Goal: Information Seeking & Learning: Find specific page/section

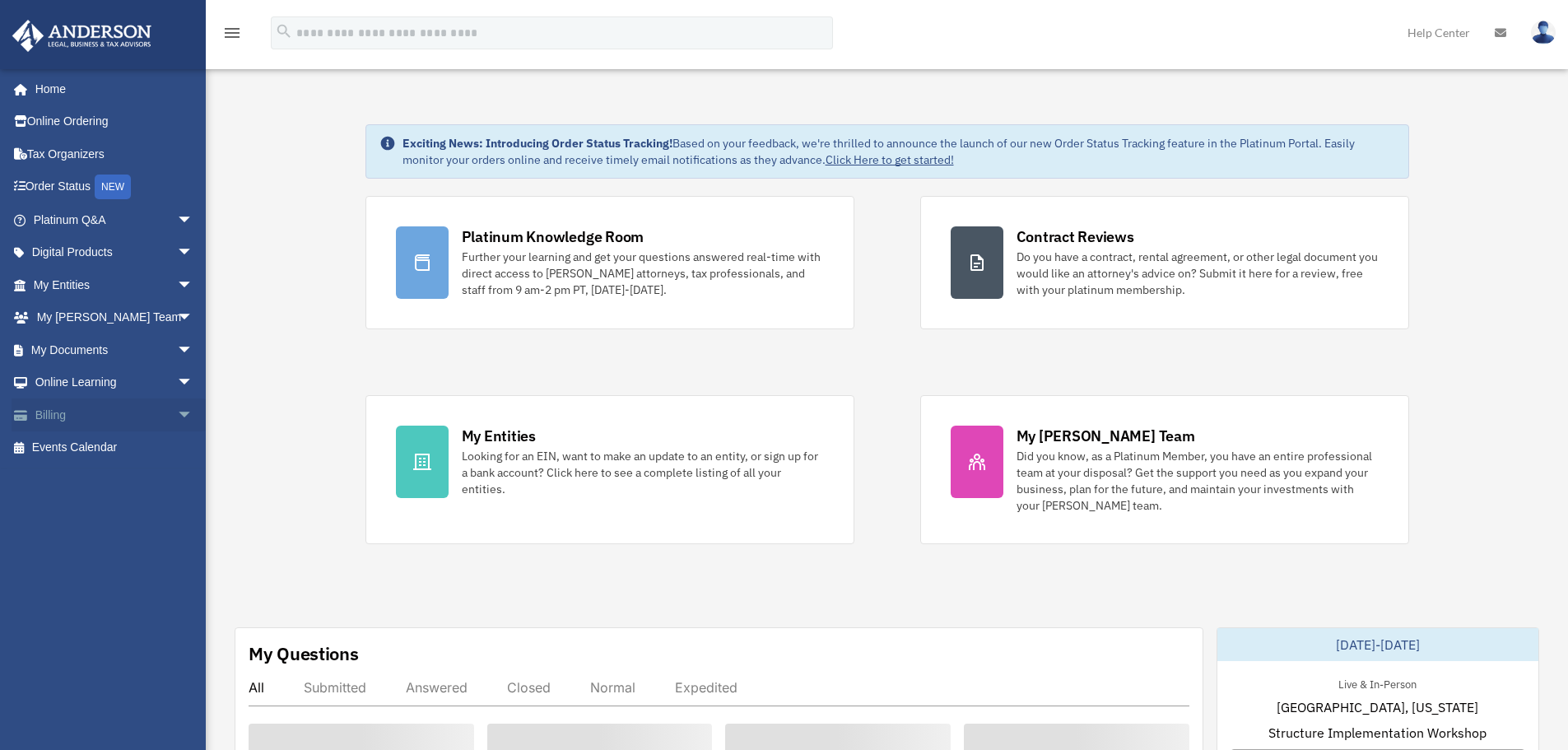
click at [177, 420] on span "arrow_drop_down" at bounding box center [193, 415] width 33 height 34
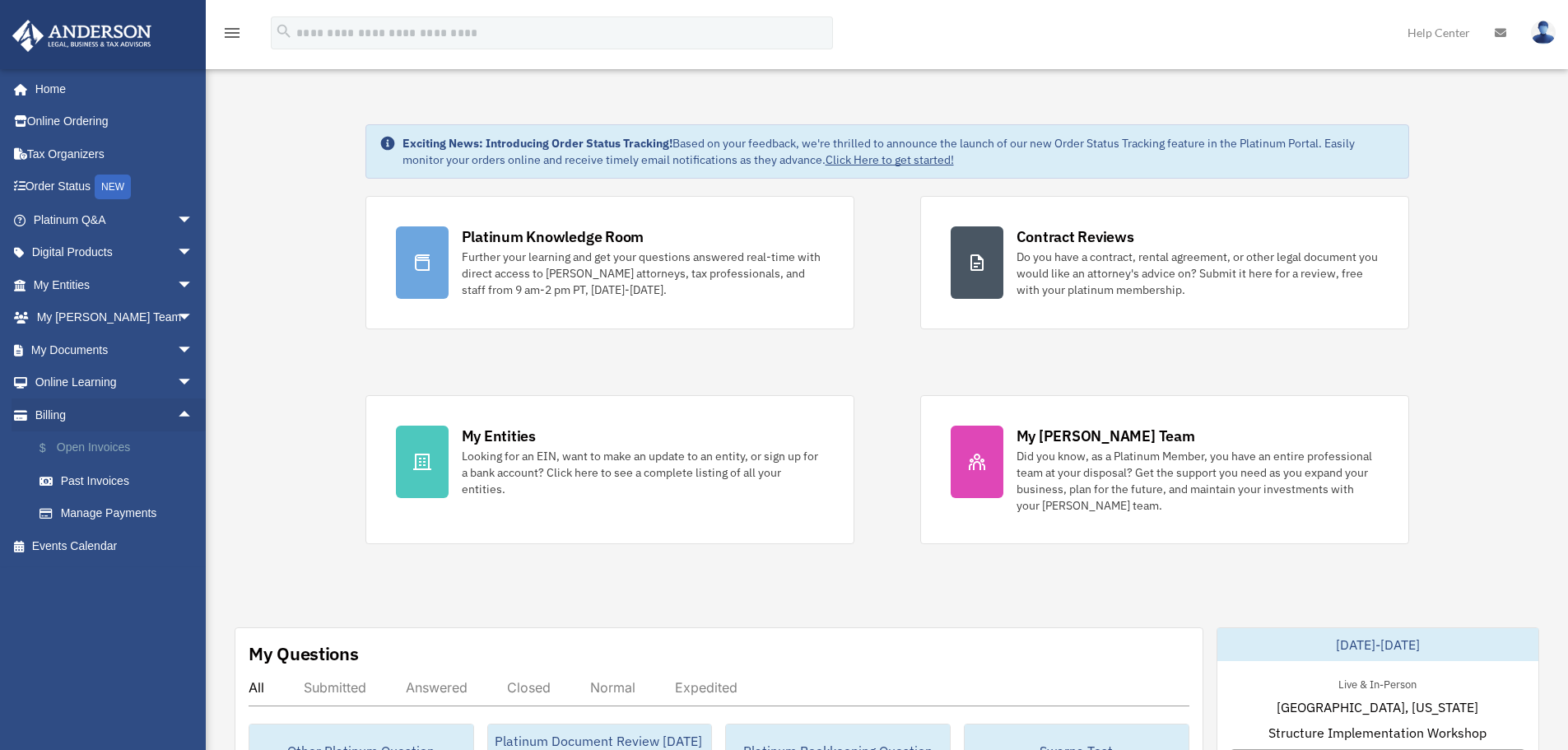
click at [124, 448] on link "$ Open Invoices" at bounding box center [120, 448] width 195 height 34
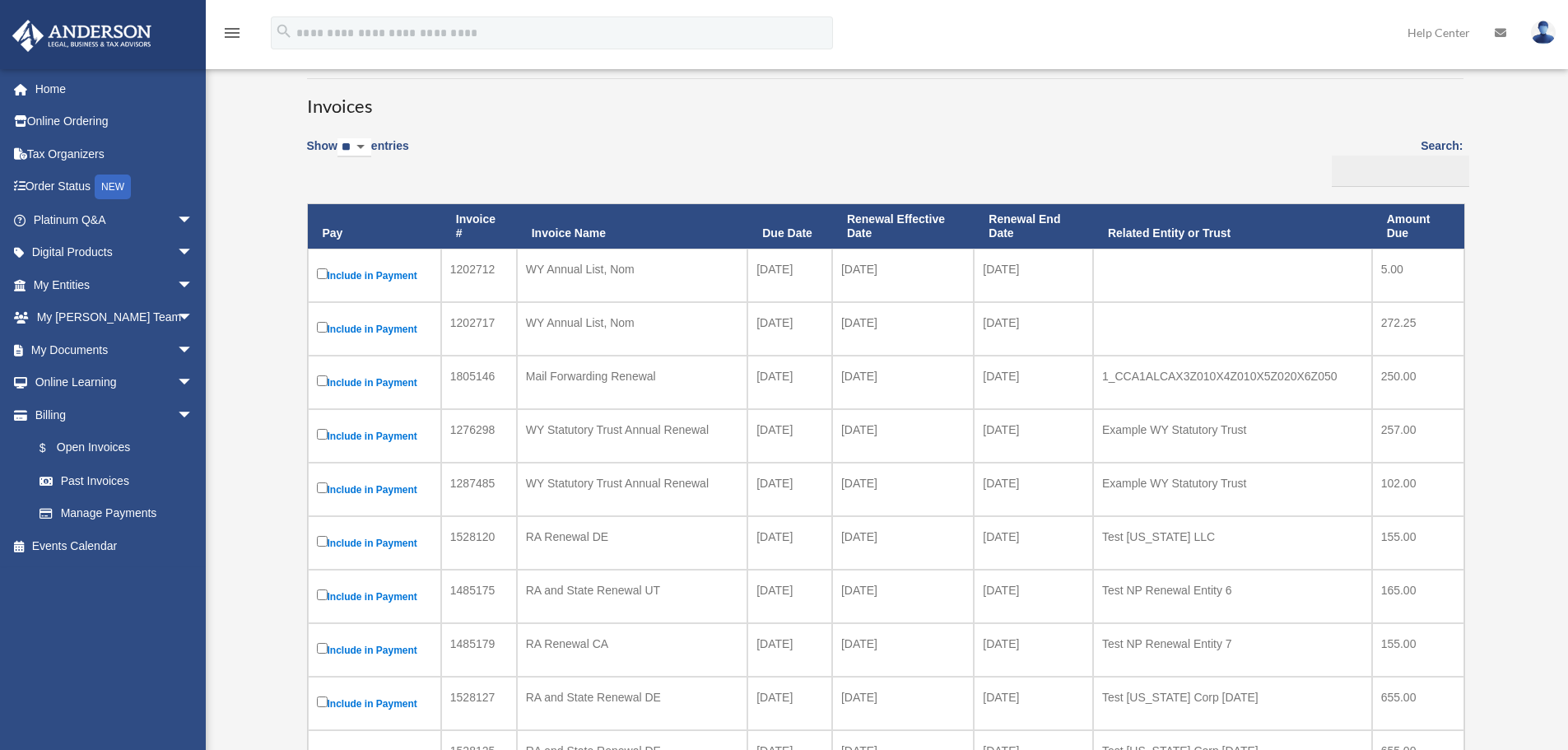
scroll to position [82, 0]
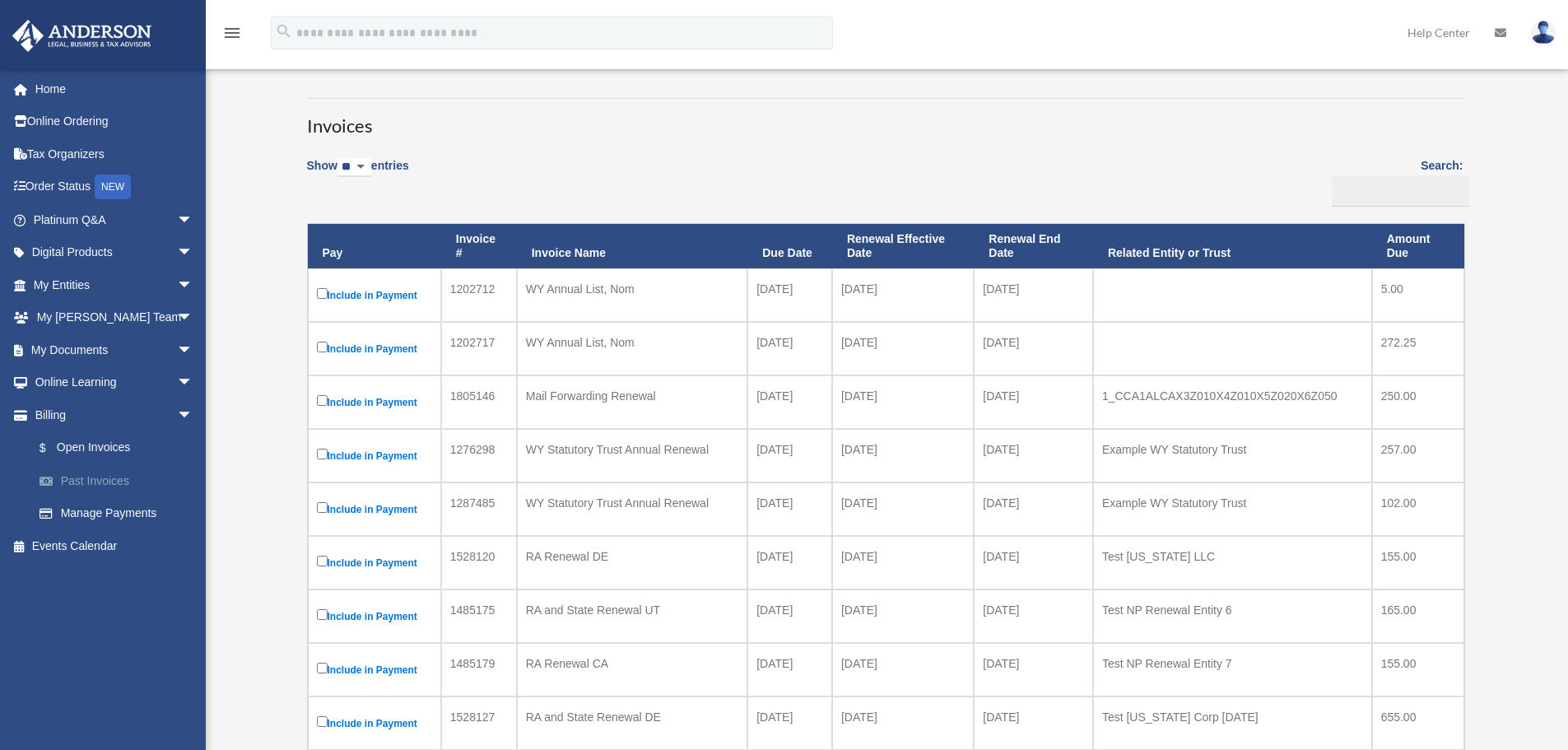
click at [114, 478] on link "Past Invoices" at bounding box center [120, 480] width 195 height 33
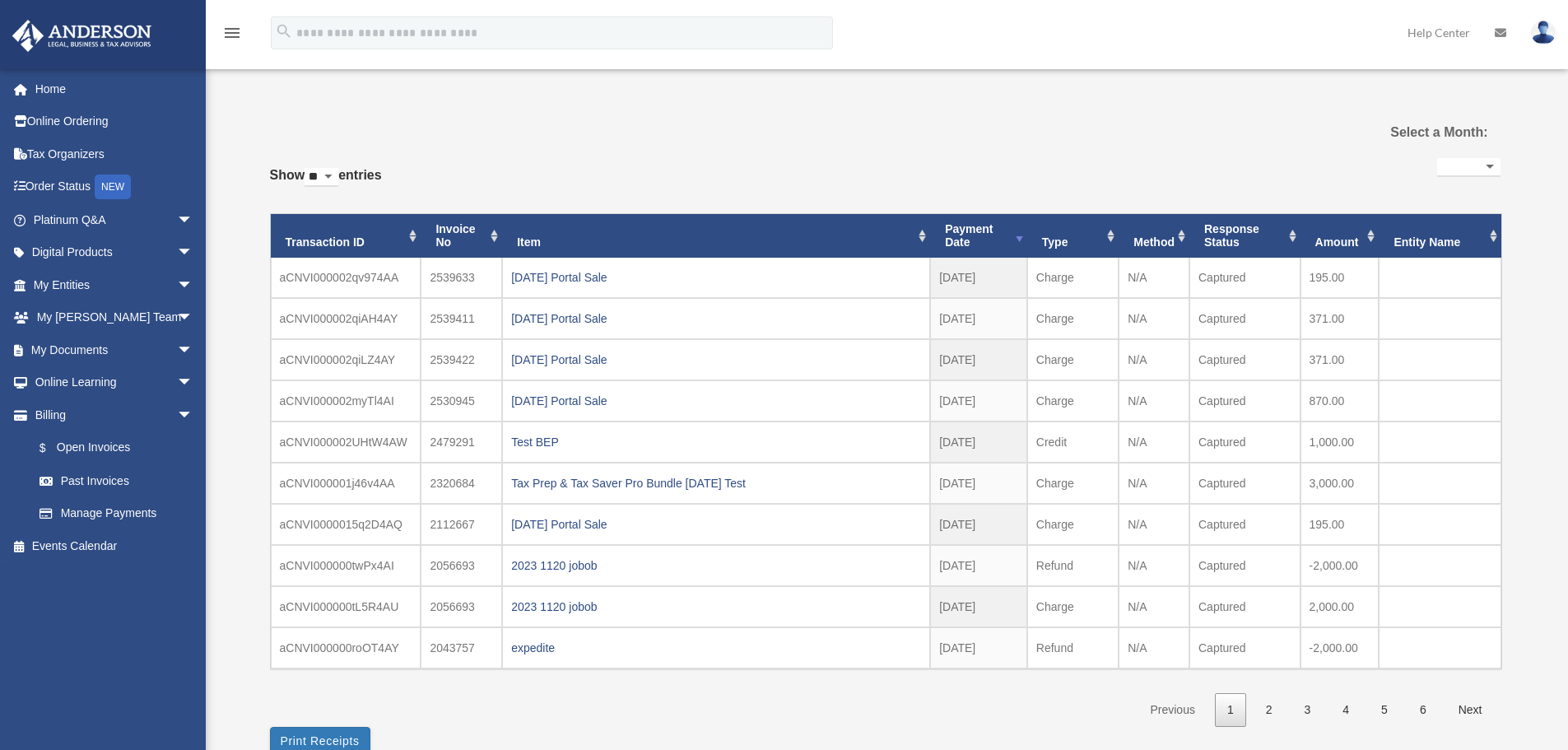
select select
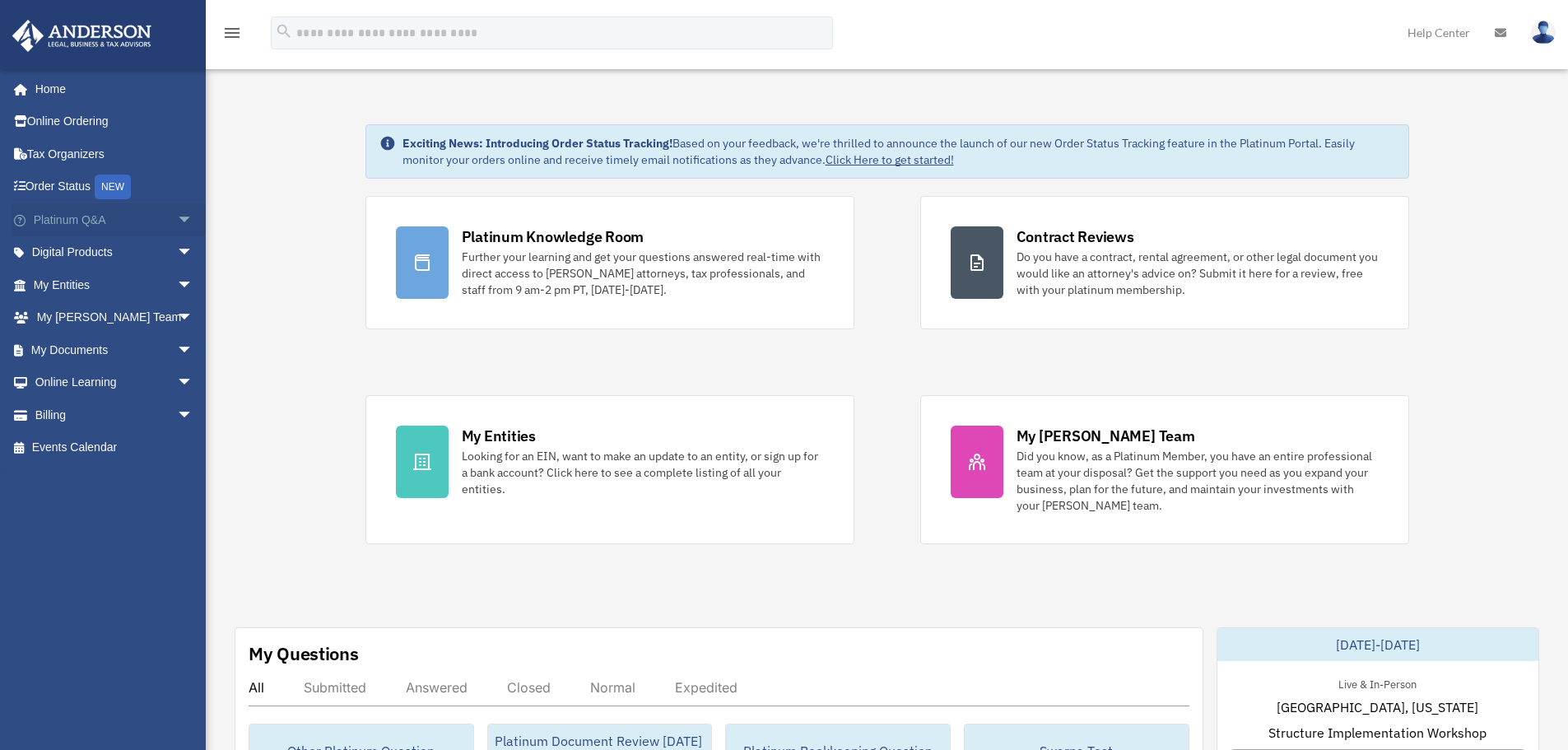
click at [177, 223] on span "arrow_drop_down" at bounding box center [193, 220] width 33 height 34
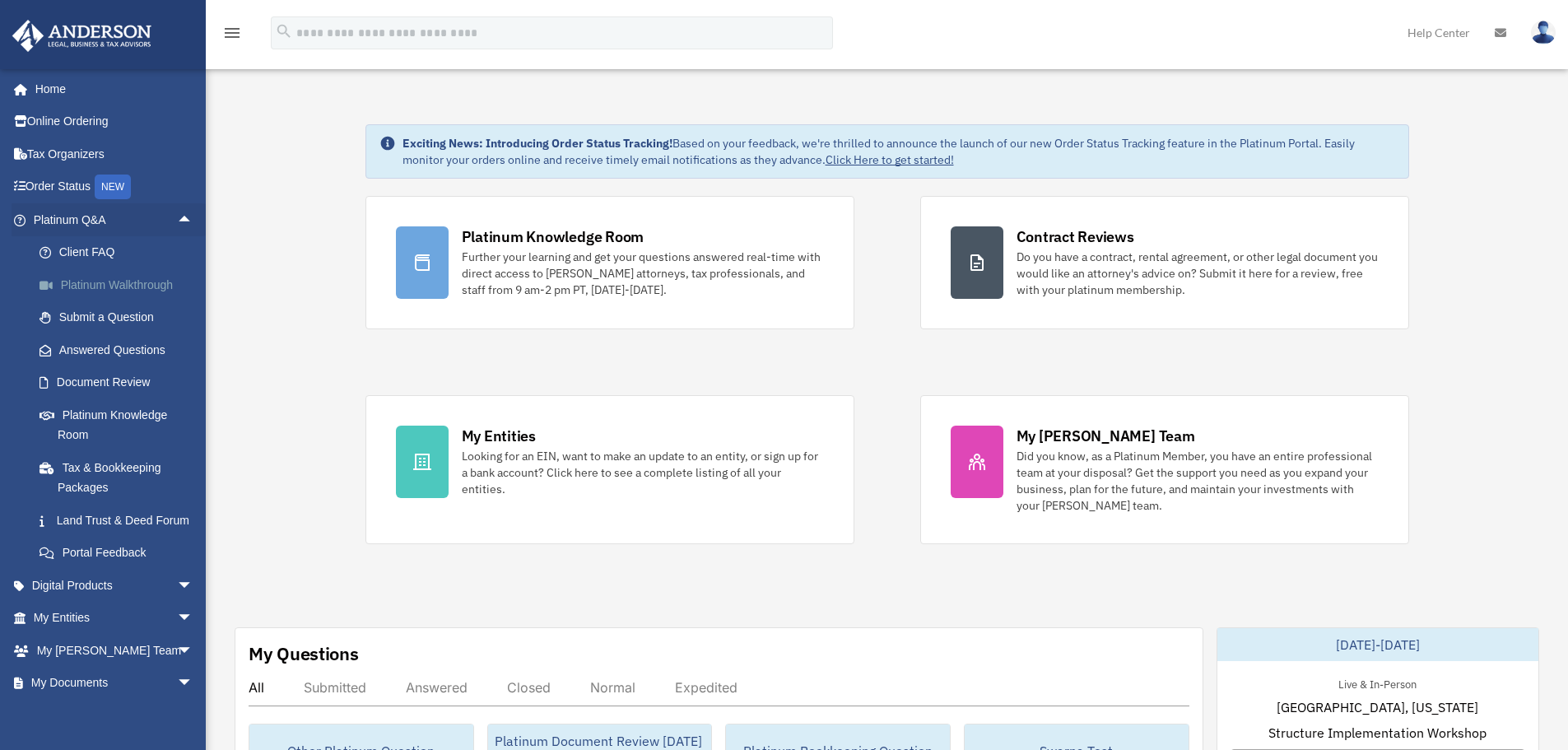
click at [160, 280] on link "Platinum Walkthrough" at bounding box center [120, 284] width 195 height 33
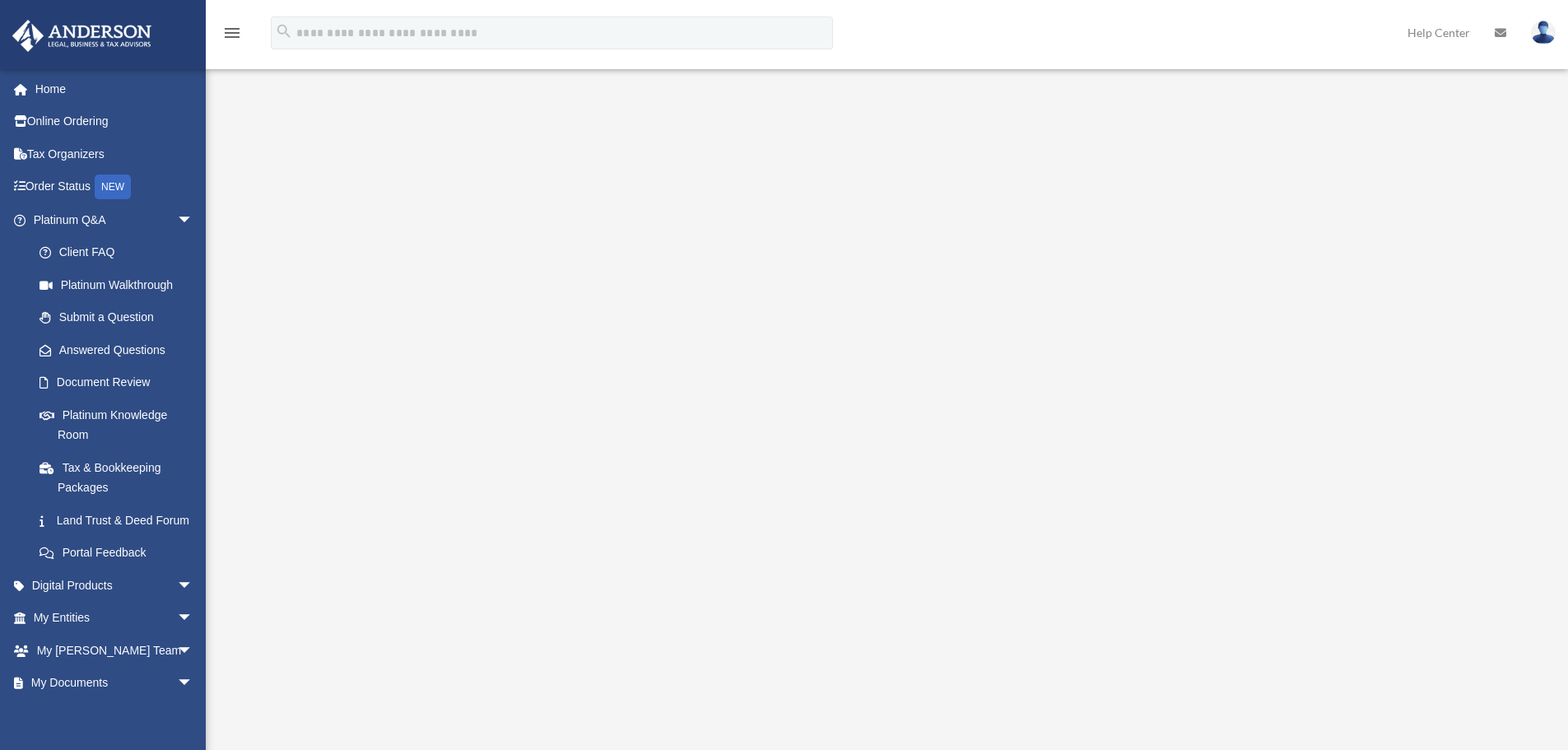
click at [1538, 33] on img at bounding box center [1543, 33] width 24 height 23
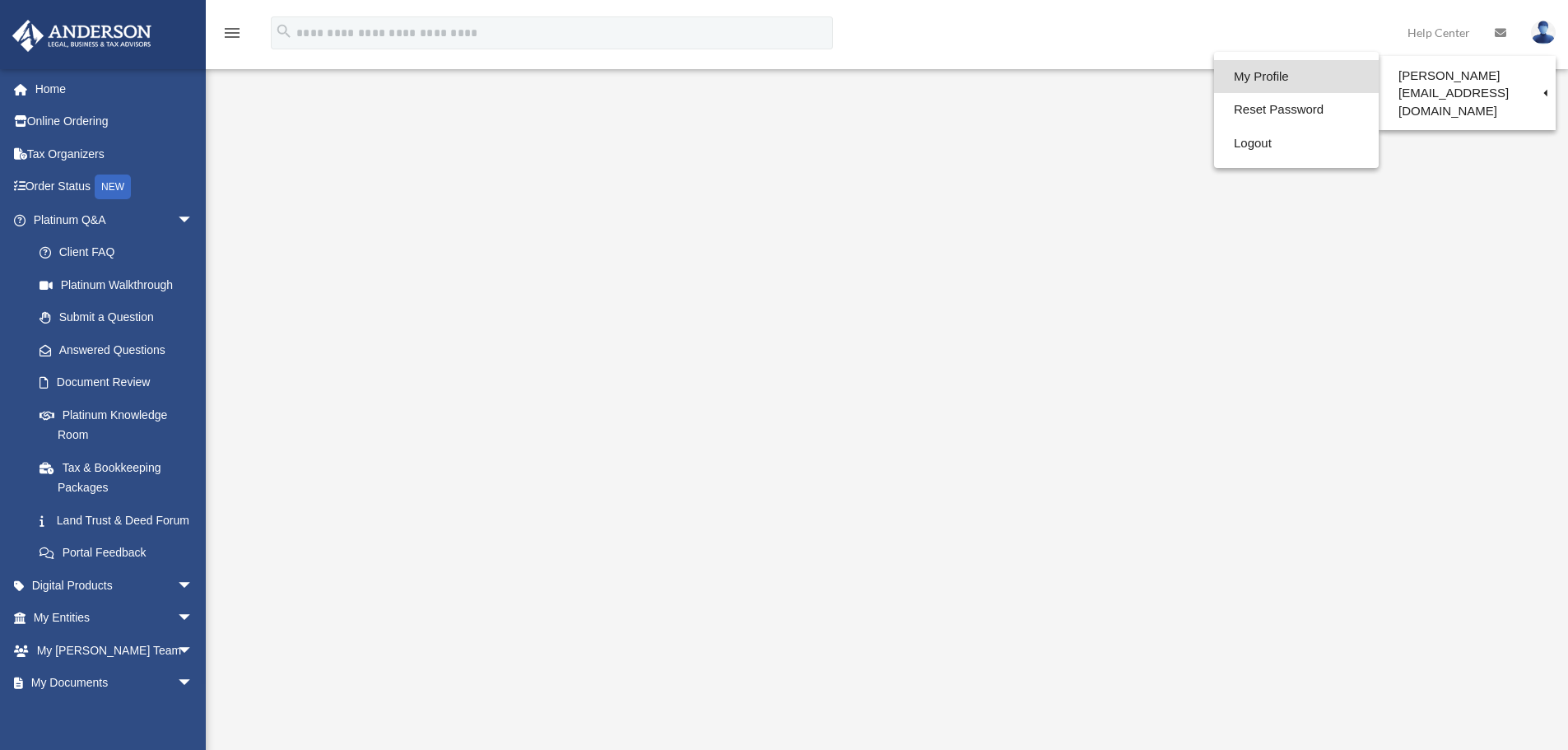
click at [1218, 72] on link "My Profile" at bounding box center [1296, 77] width 164 height 34
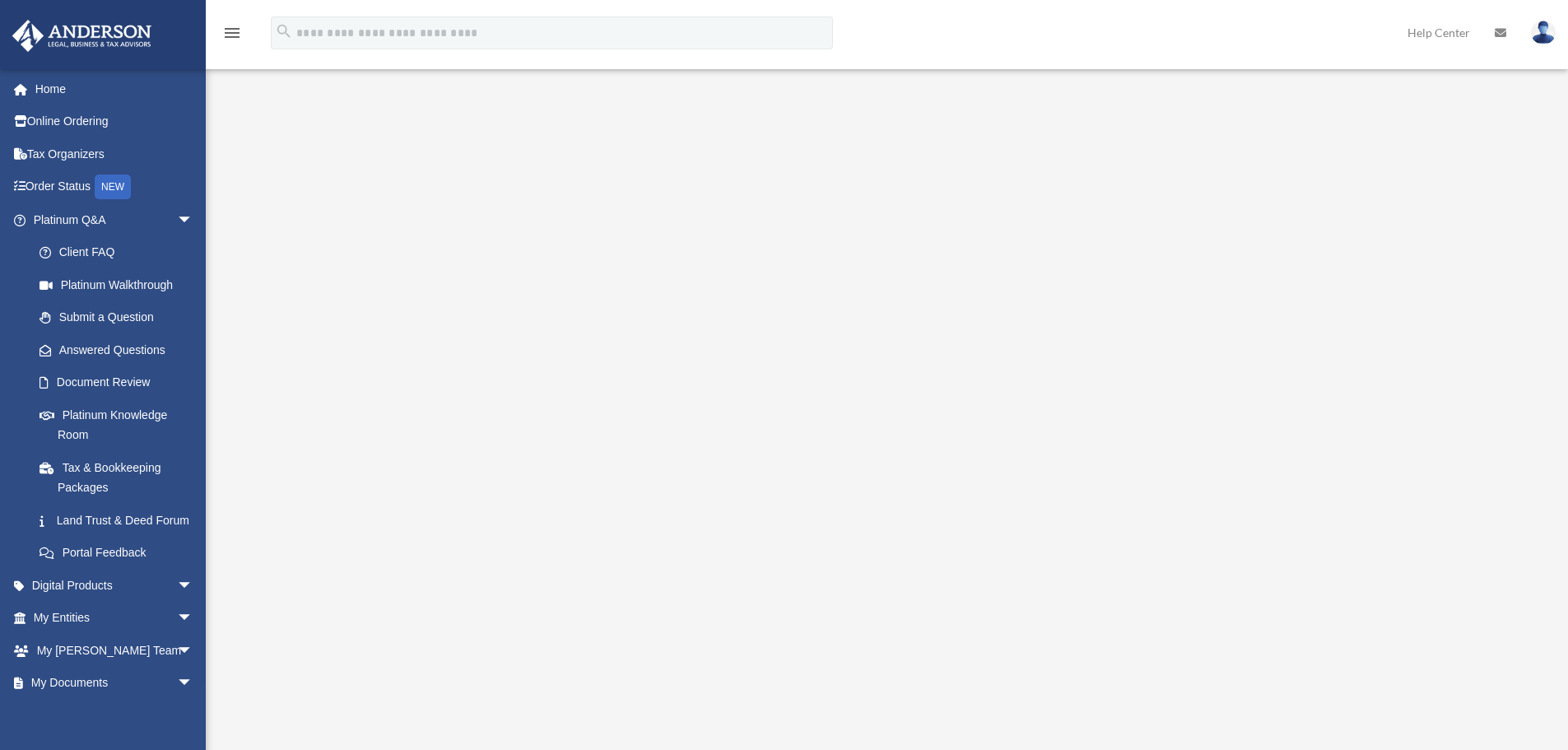
click at [1542, 28] on img at bounding box center [1543, 33] width 24 height 23
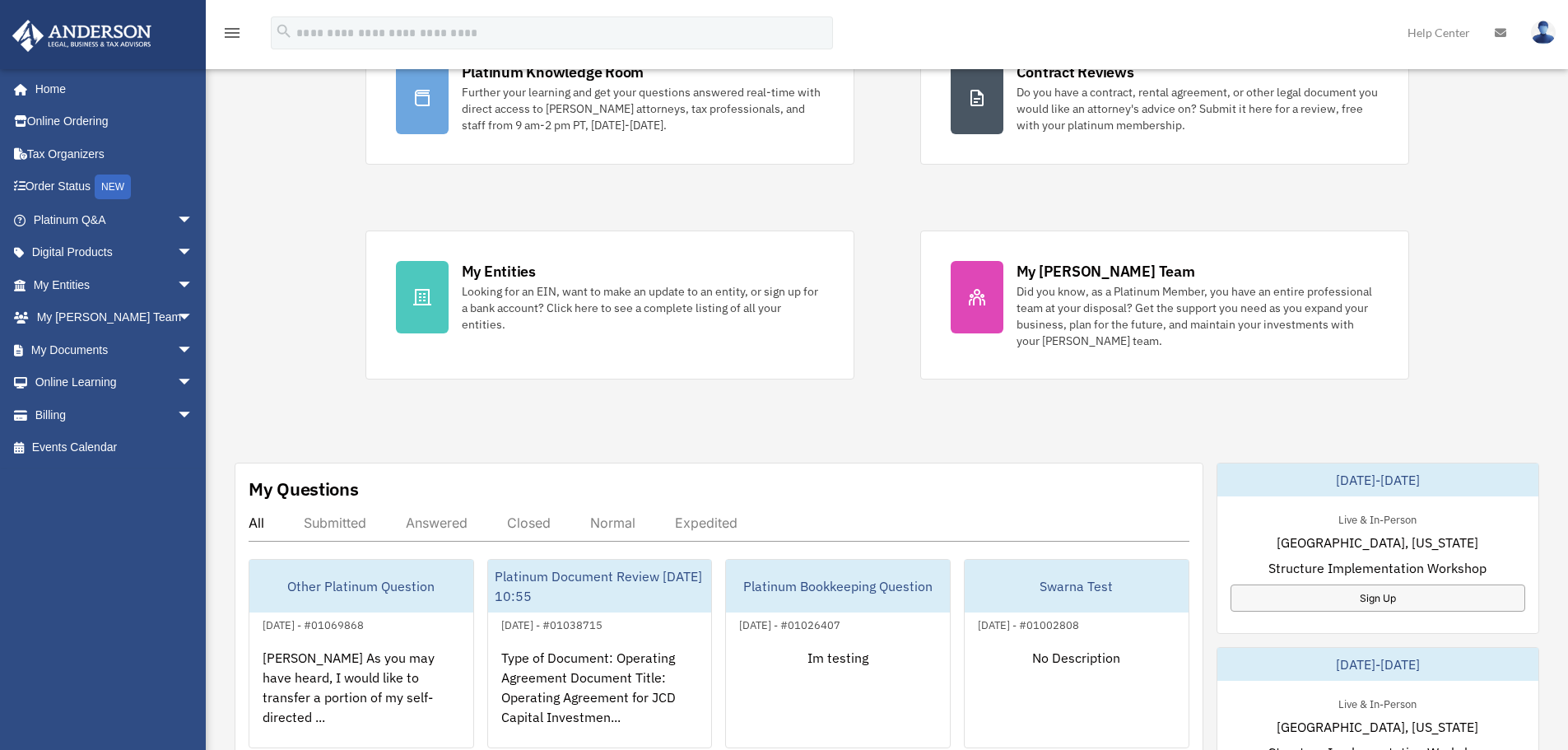
scroll to position [247, 0]
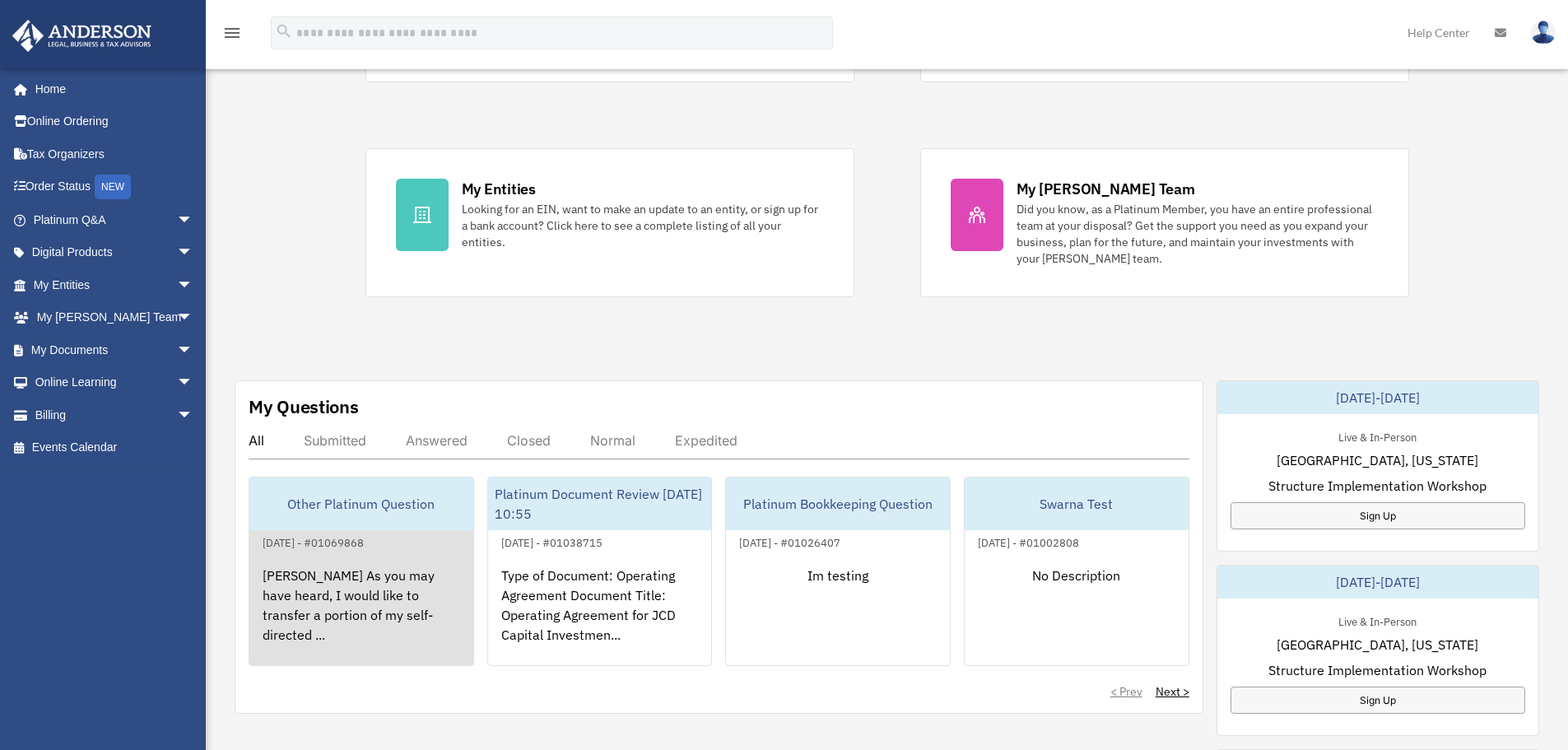
click at [400, 577] on div "Melissa Anne Strong As you may have heard, I would like to transfer a portion o…" at bounding box center [361, 616] width 224 height 128
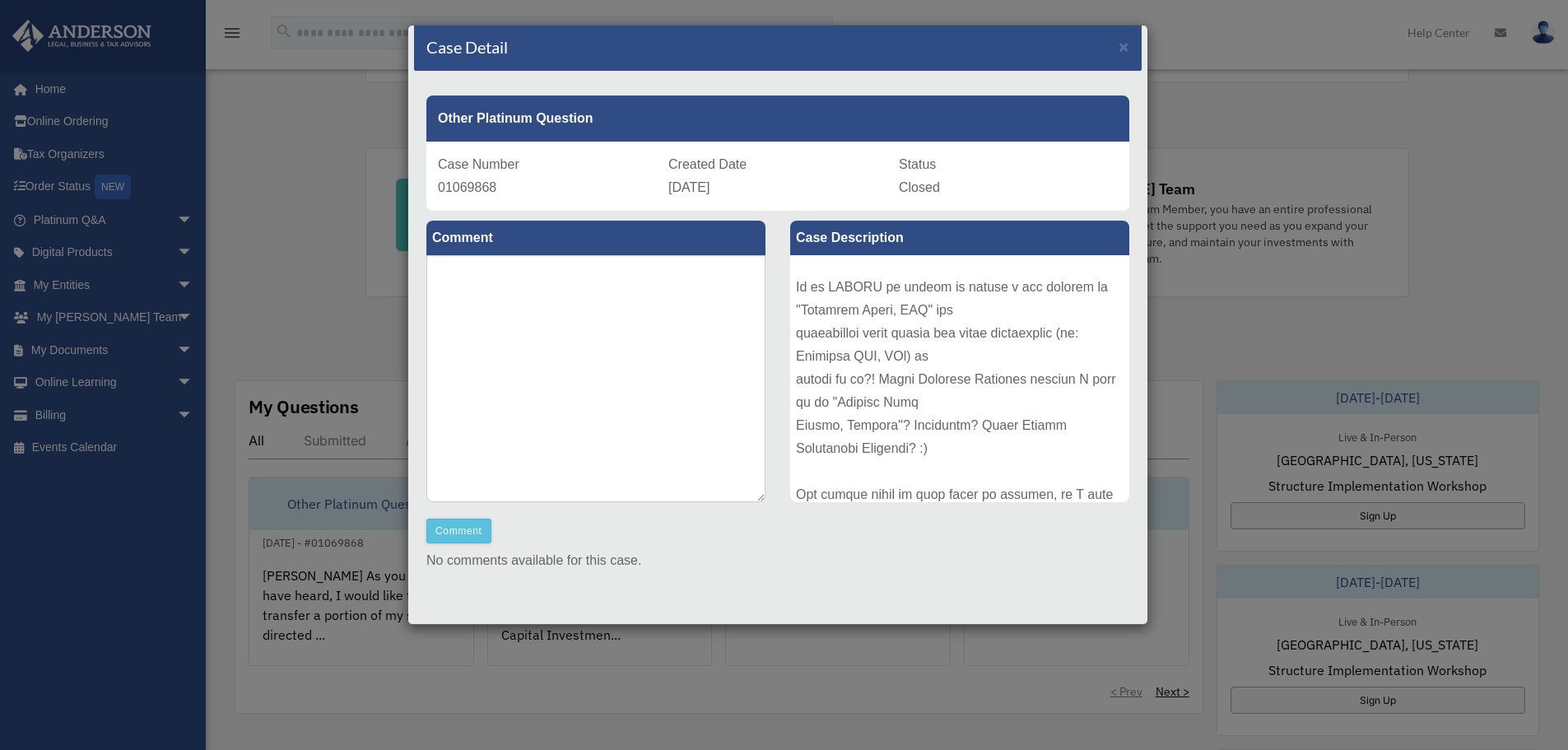
scroll to position [0, 0]
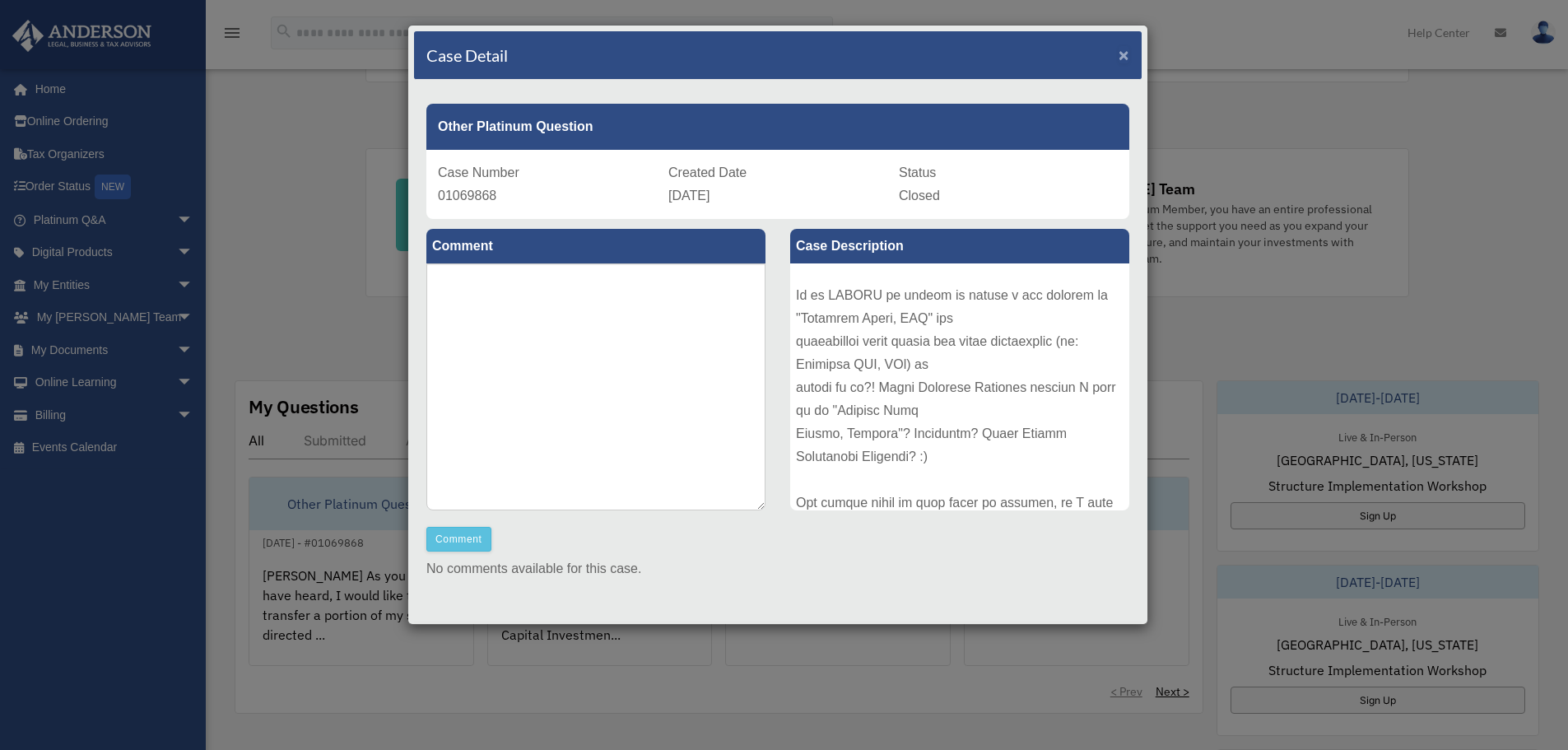
click at [1118, 49] on span "×" at bounding box center [1123, 55] width 11 height 19
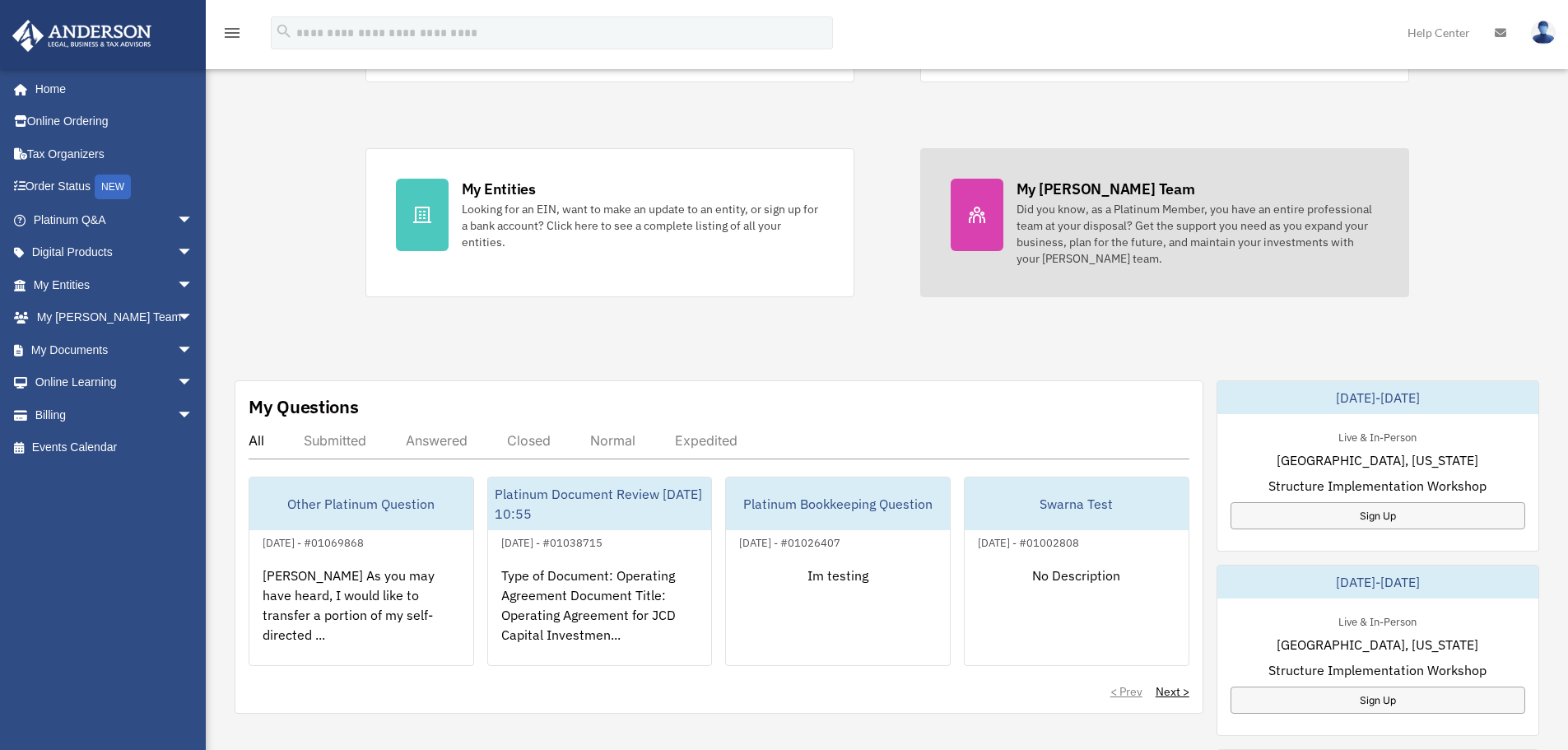
click at [1109, 206] on div "Did you know, as a Platinum Member, you have an entire professional team at you…" at bounding box center [1197, 233] width 362 height 65
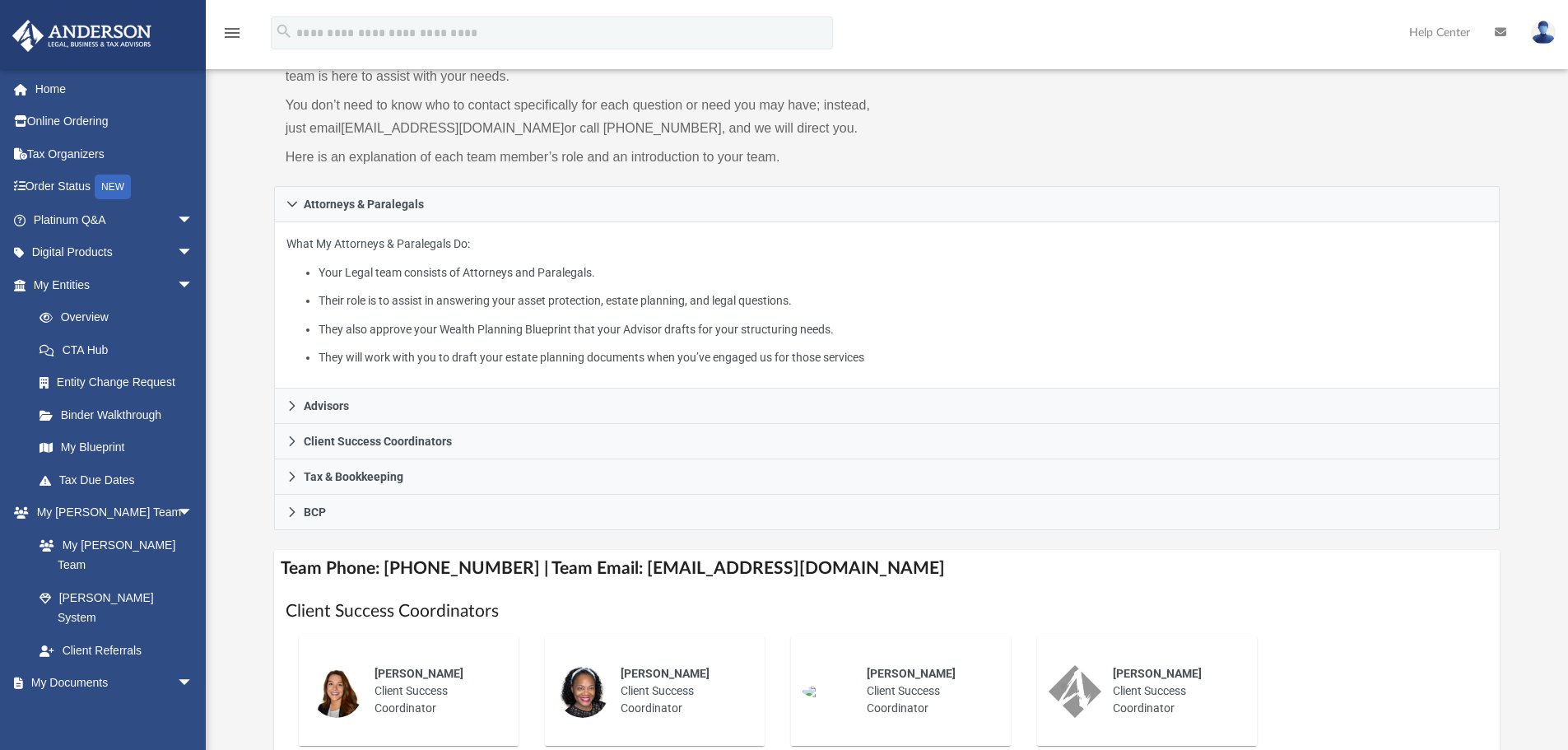
scroll to position [164, 0]
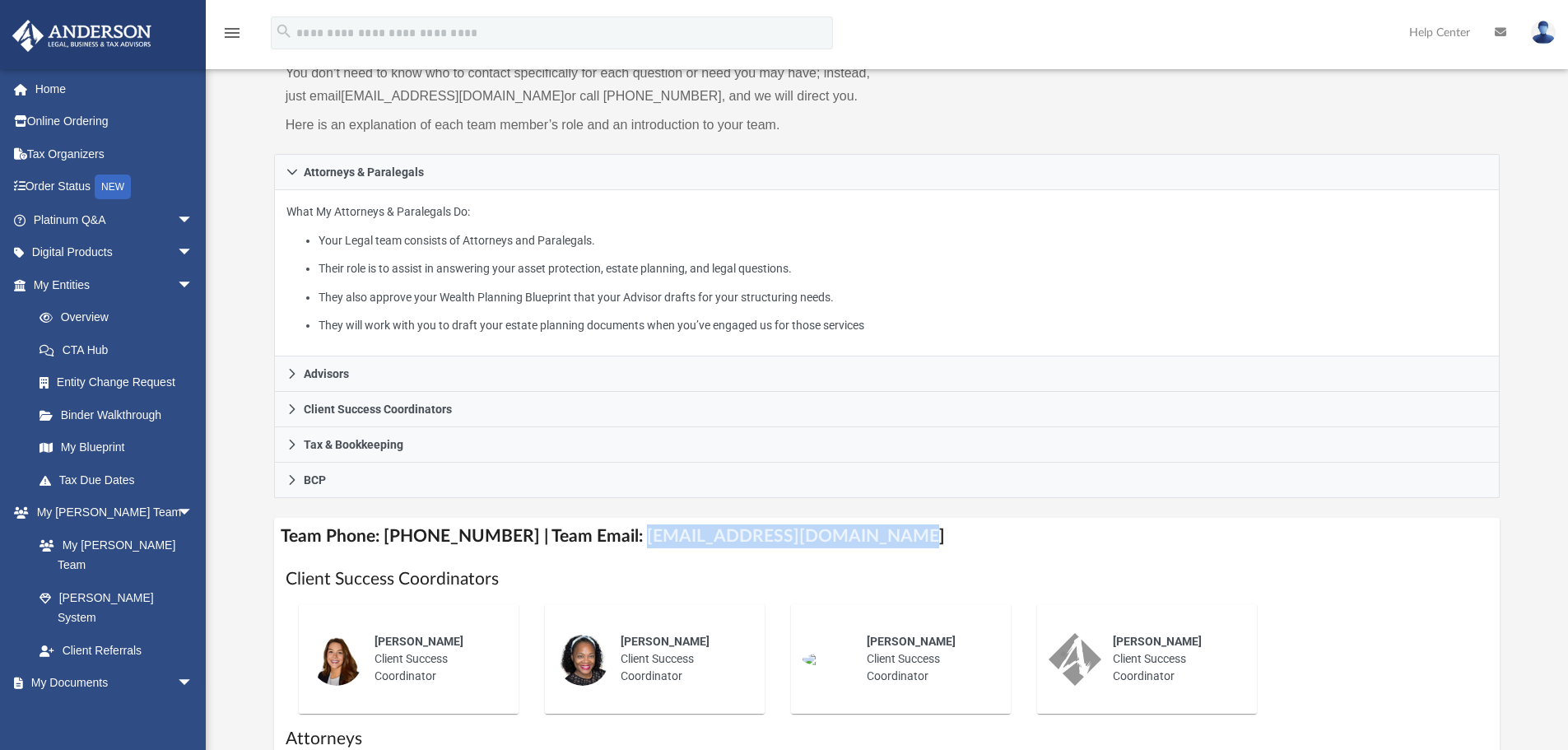
drag, startPoint x: 611, startPoint y: 538, endPoint x: 864, endPoint y: 530, distance: 253.1
click at [864, 530] on h4 "Team Phone: (725) 201-7545 | Team Email: myteam@andersonadvisors.com" at bounding box center [888, 536] width 1227 height 37
click at [893, 537] on h4 "Team Phone: (725) 201-7545 | Team Email: myteam@andersonadvisors.com" at bounding box center [888, 536] width 1227 height 37
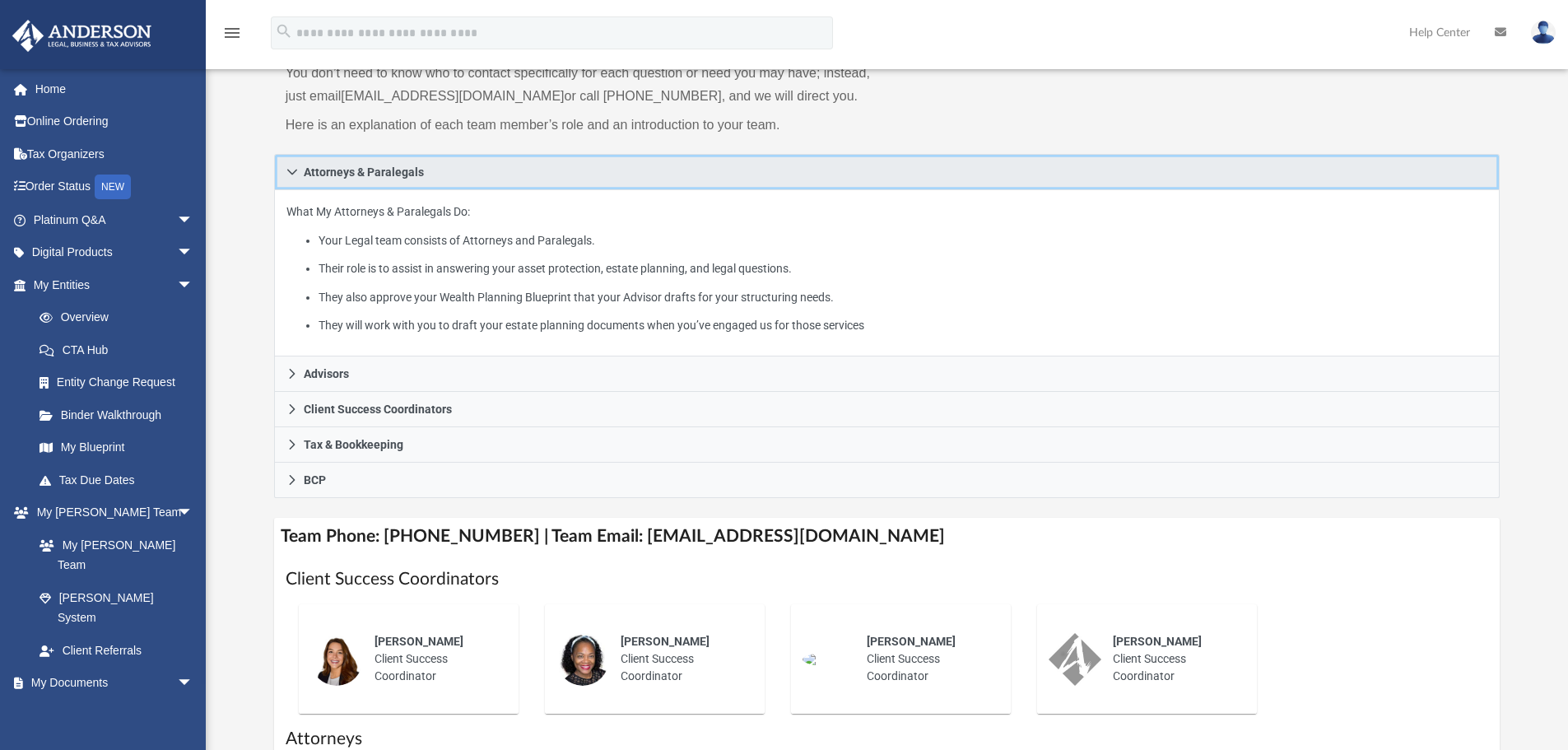
click at [357, 169] on span "Attorneys & Paralegals" at bounding box center [363, 172] width 120 height 12
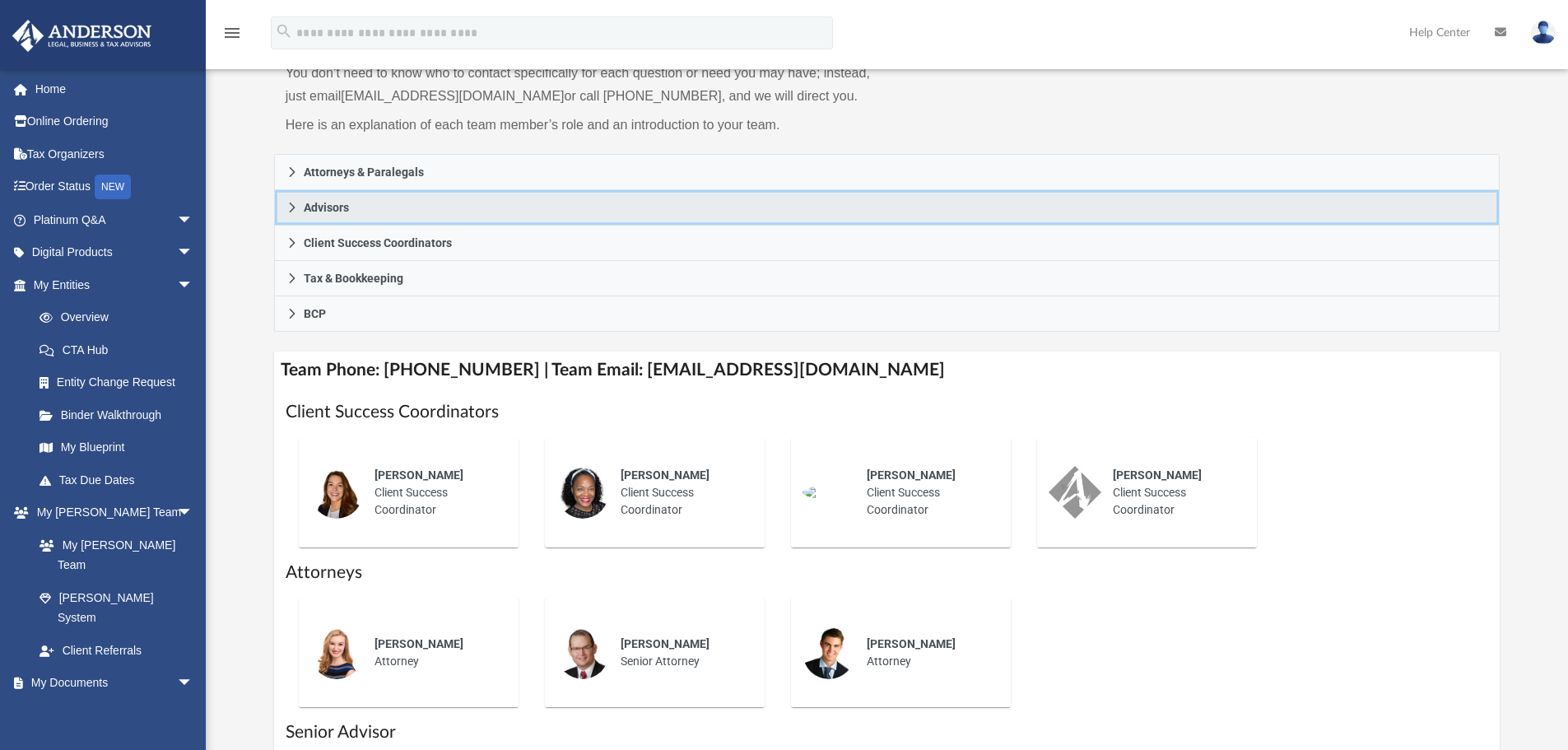
click at [331, 211] on span "Advisors" at bounding box center [326, 207] width 45 height 12
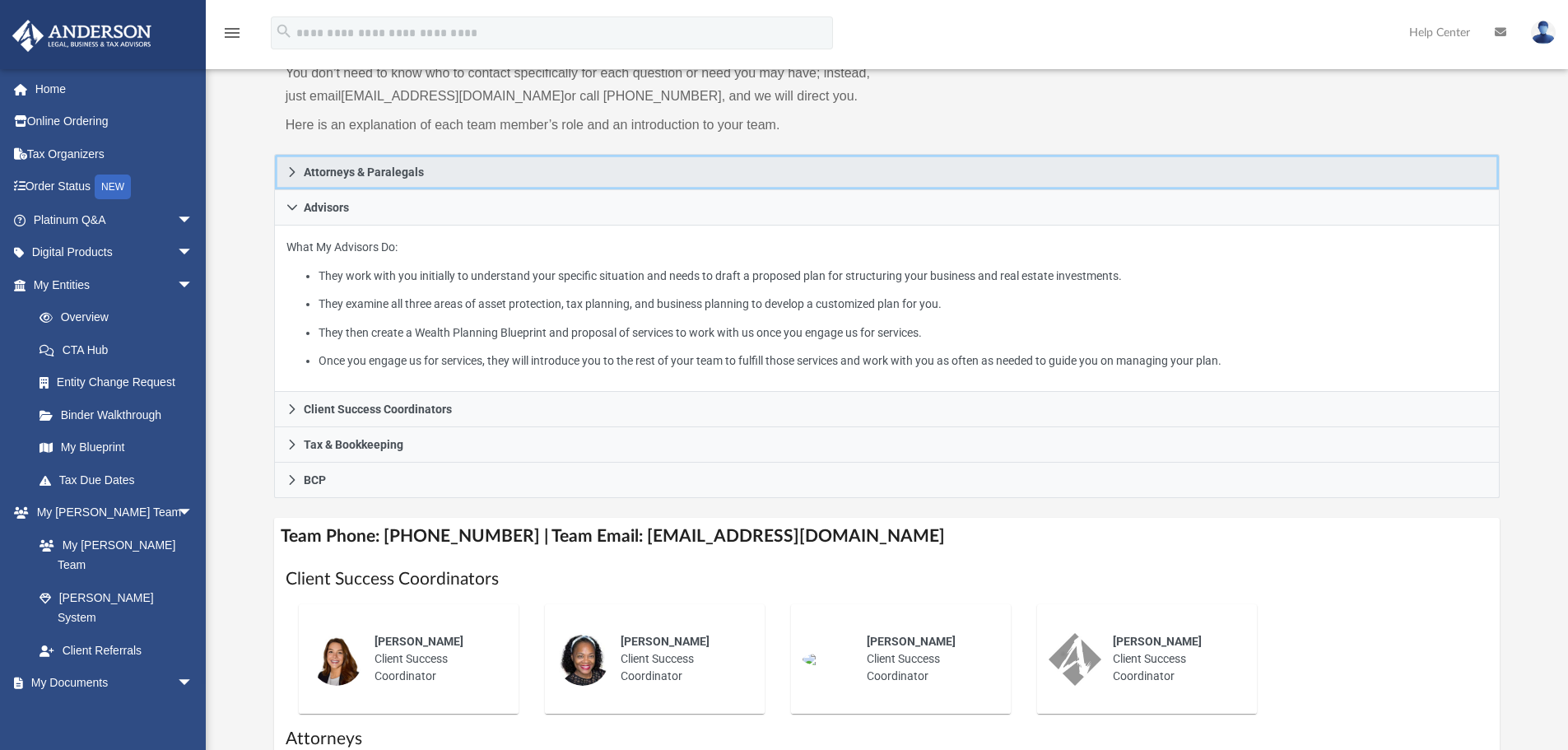
click at [351, 172] on span "Attorneys & Paralegals" at bounding box center [363, 172] width 120 height 12
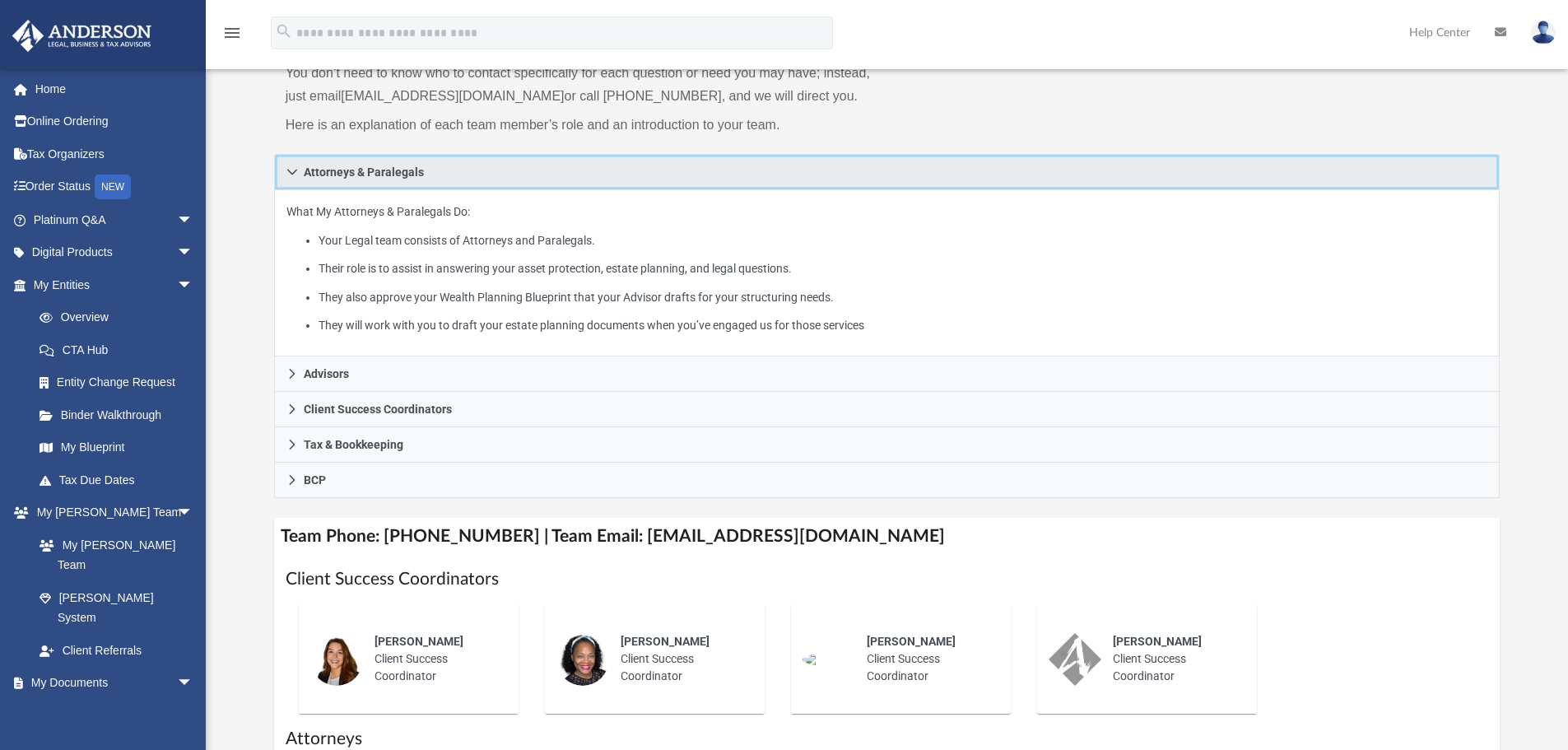
click at [339, 168] on span "Attorneys & Paralegals" at bounding box center [363, 172] width 120 height 12
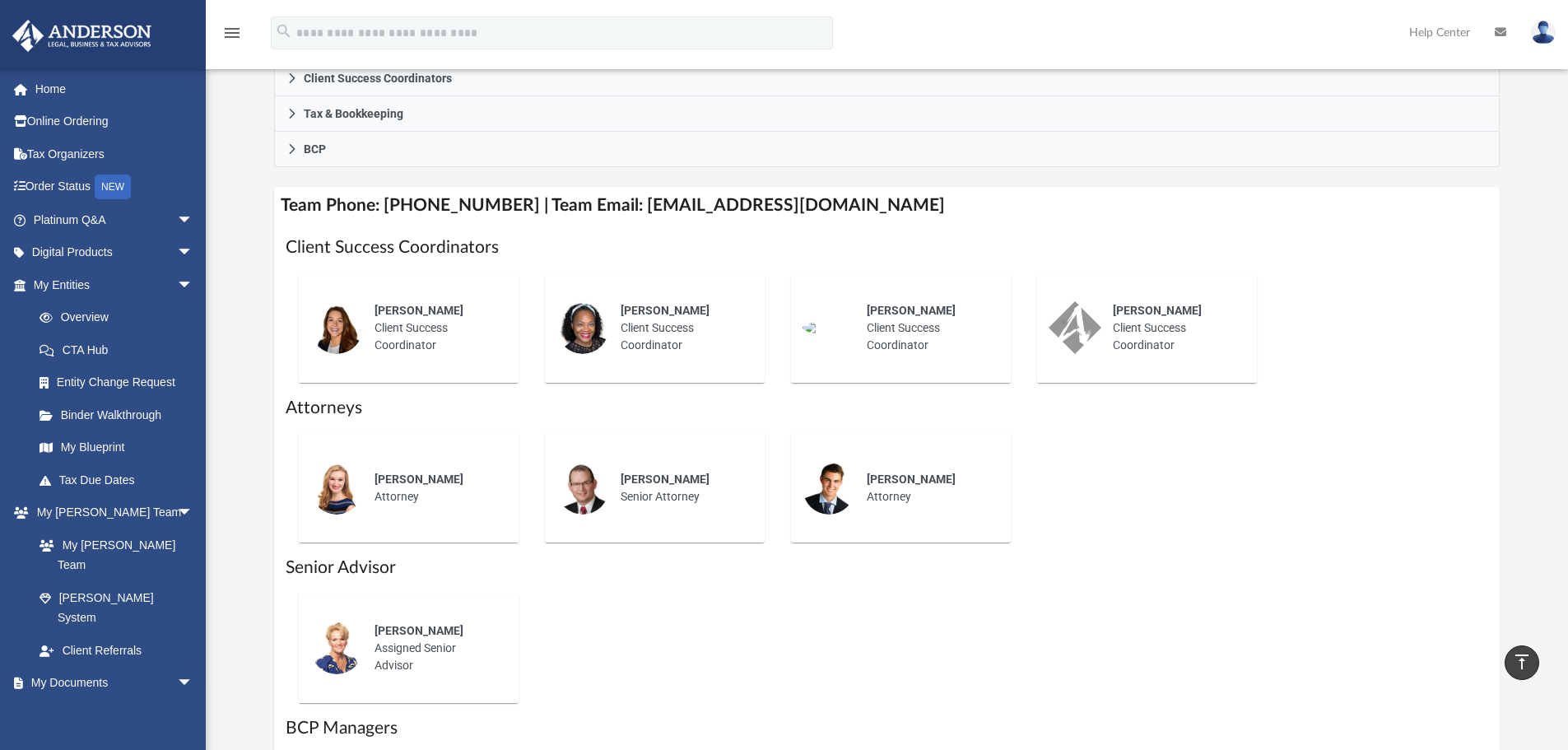
scroll to position [0, 0]
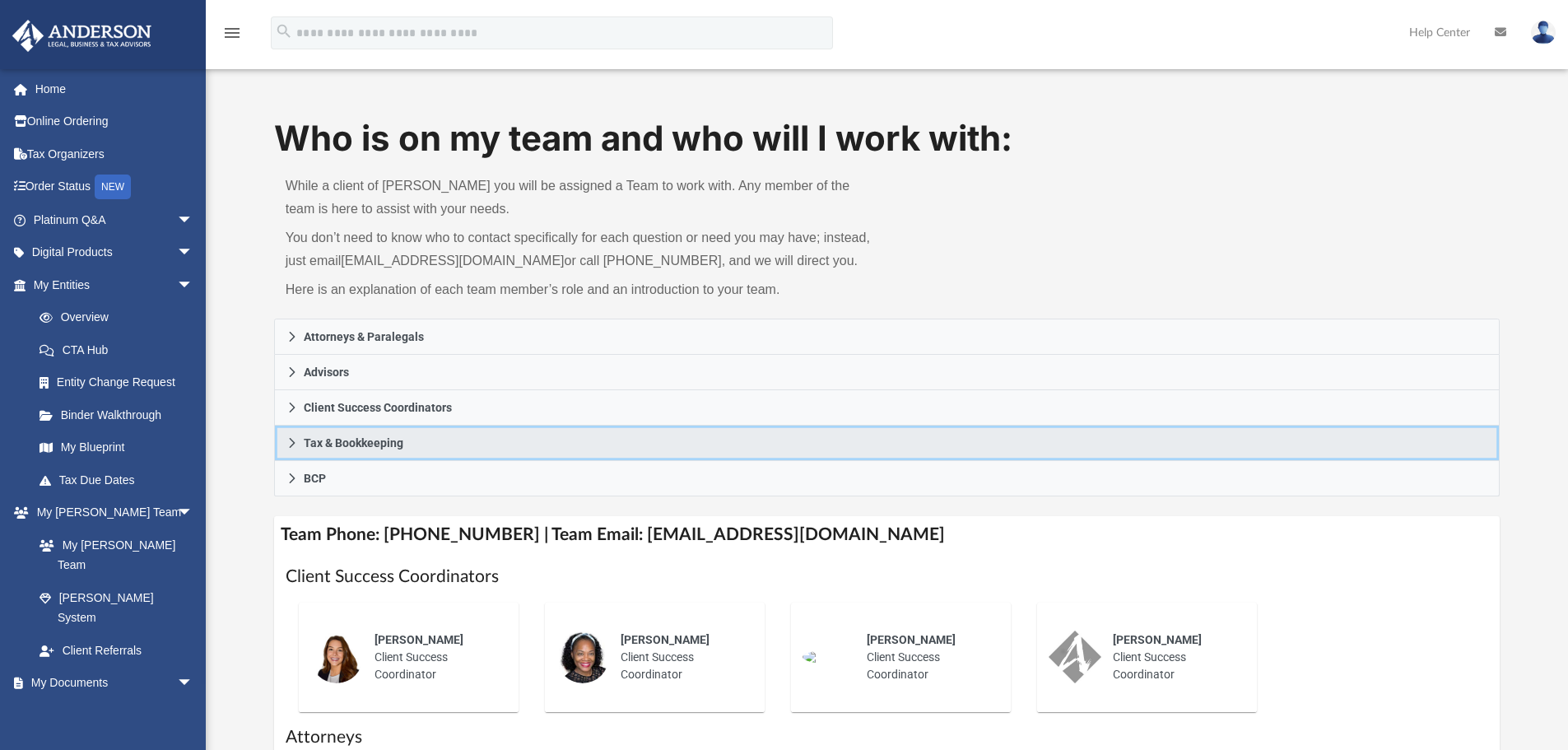
click at [371, 445] on span "Tax & Bookkeeping" at bounding box center [353, 443] width 100 height 12
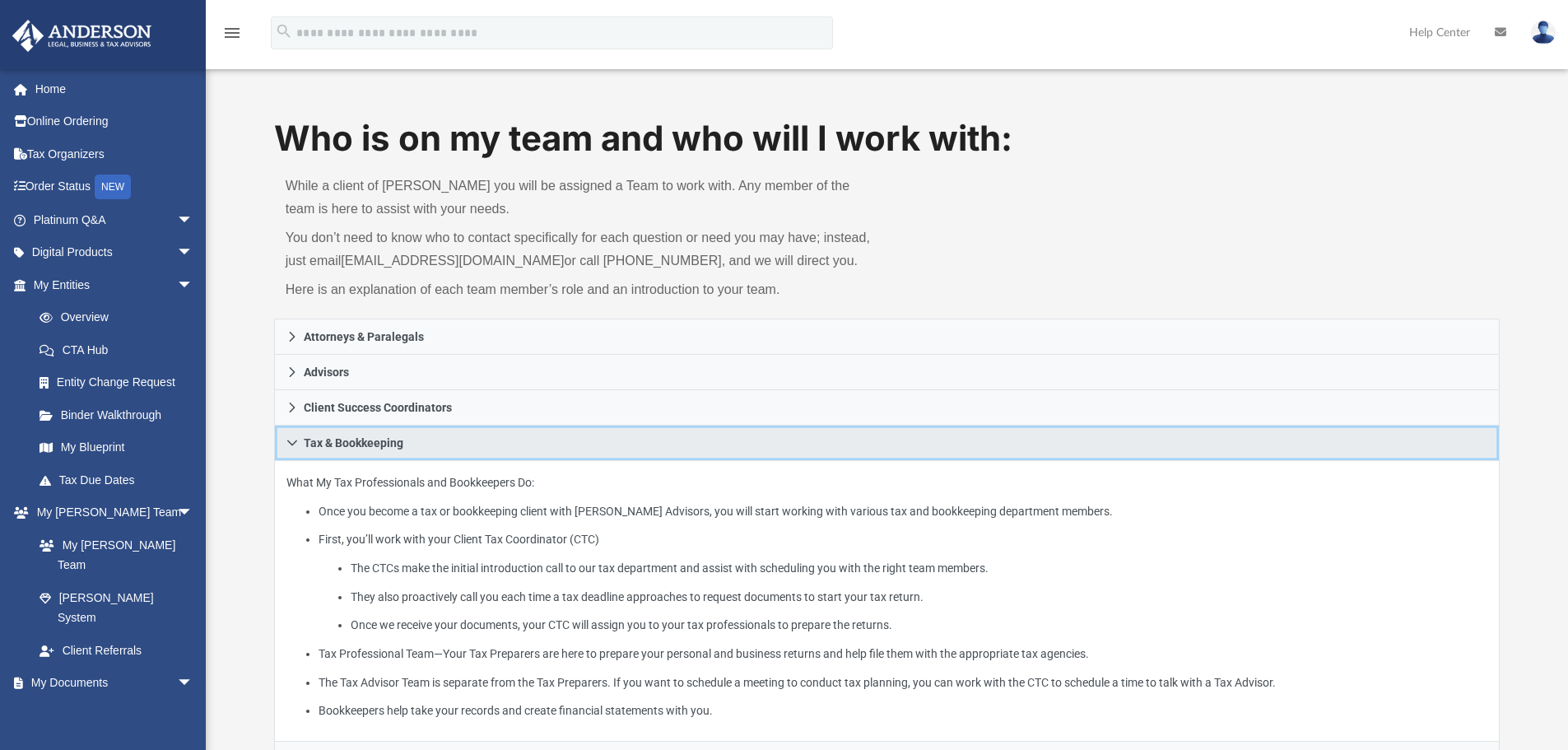
click at [371, 445] on span "Tax & Bookkeeping" at bounding box center [353, 443] width 100 height 12
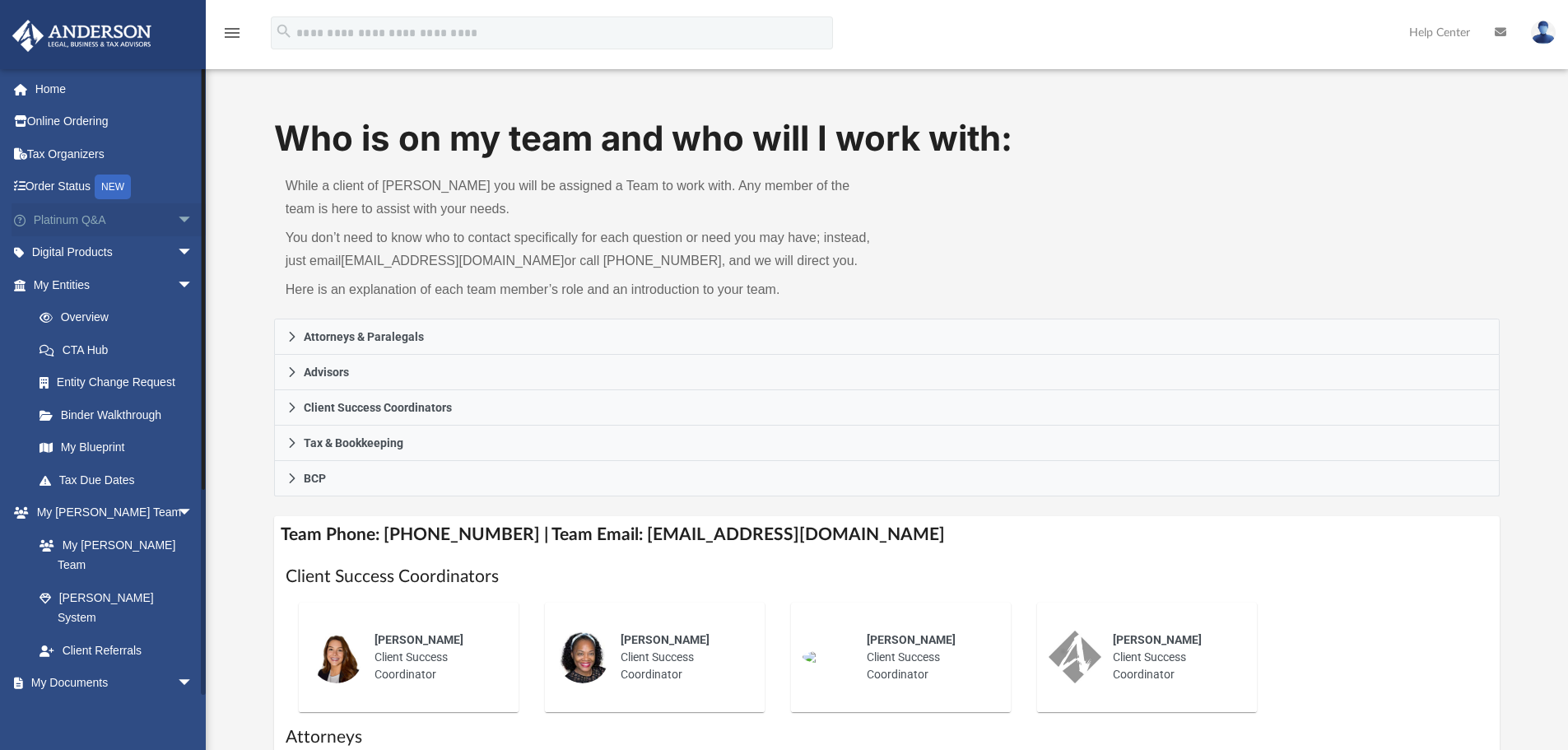
click at [70, 227] on link "Platinum Q&A arrow_drop_down" at bounding box center [115, 219] width 206 height 33
click at [180, 217] on span "arrow_drop_down" at bounding box center [193, 220] width 33 height 34
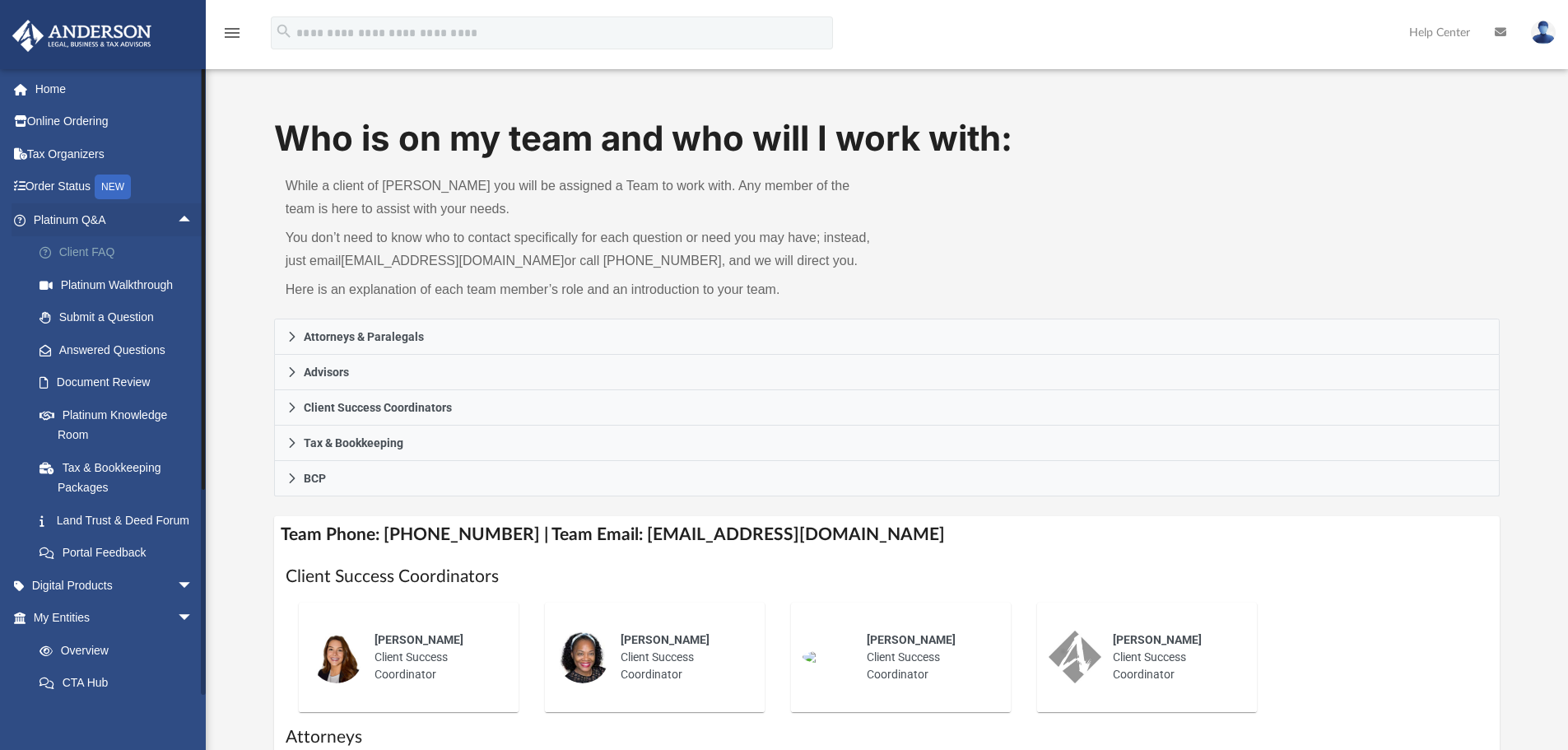
click at [100, 253] on link "Client FAQ" at bounding box center [120, 253] width 195 height 33
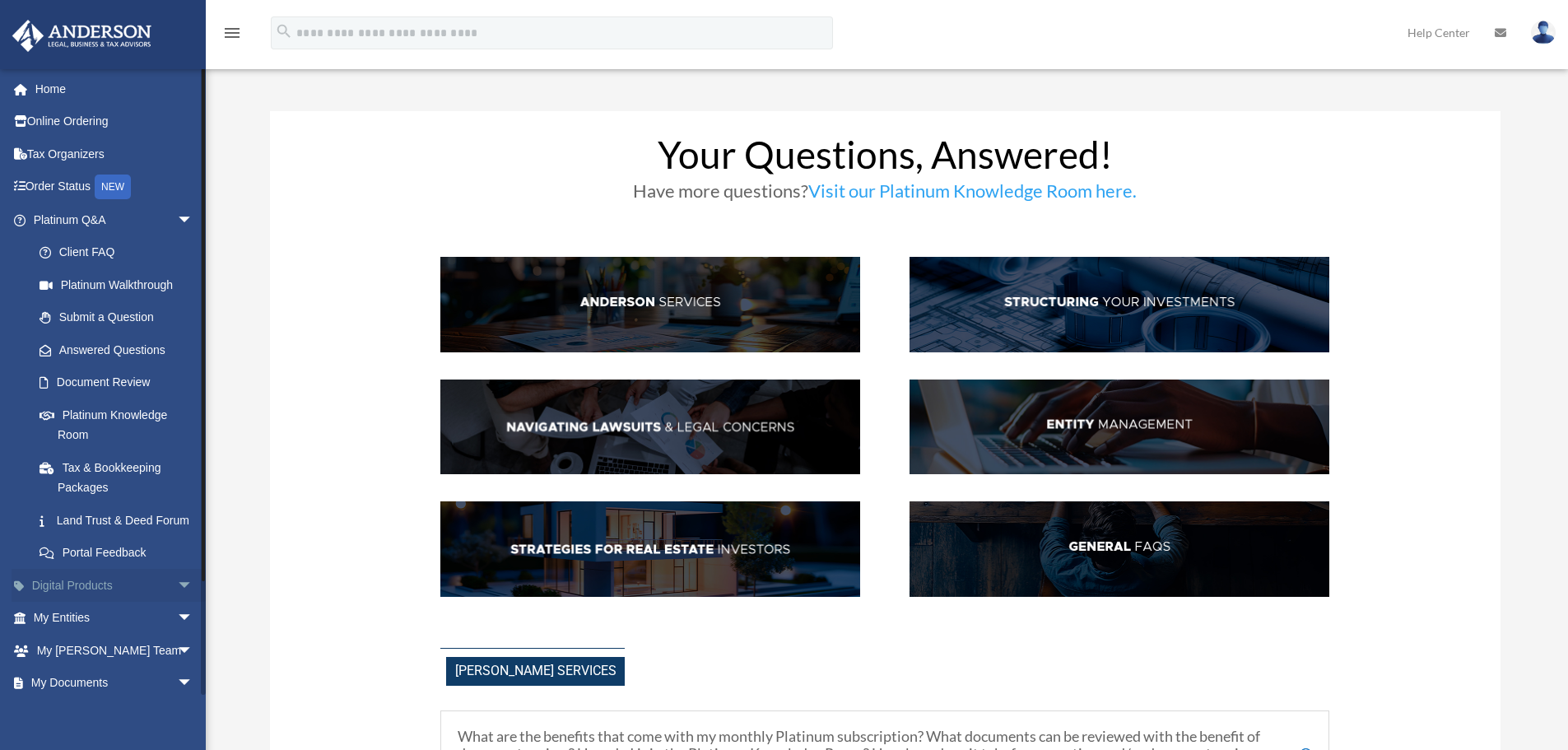
click at [109, 596] on link "Digital Products arrow_drop_down" at bounding box center [115, 585] width 206 height 33
click at [177, 600] on span "arrow_drop_down" at bounding box center [193, 586] width 33 height 34
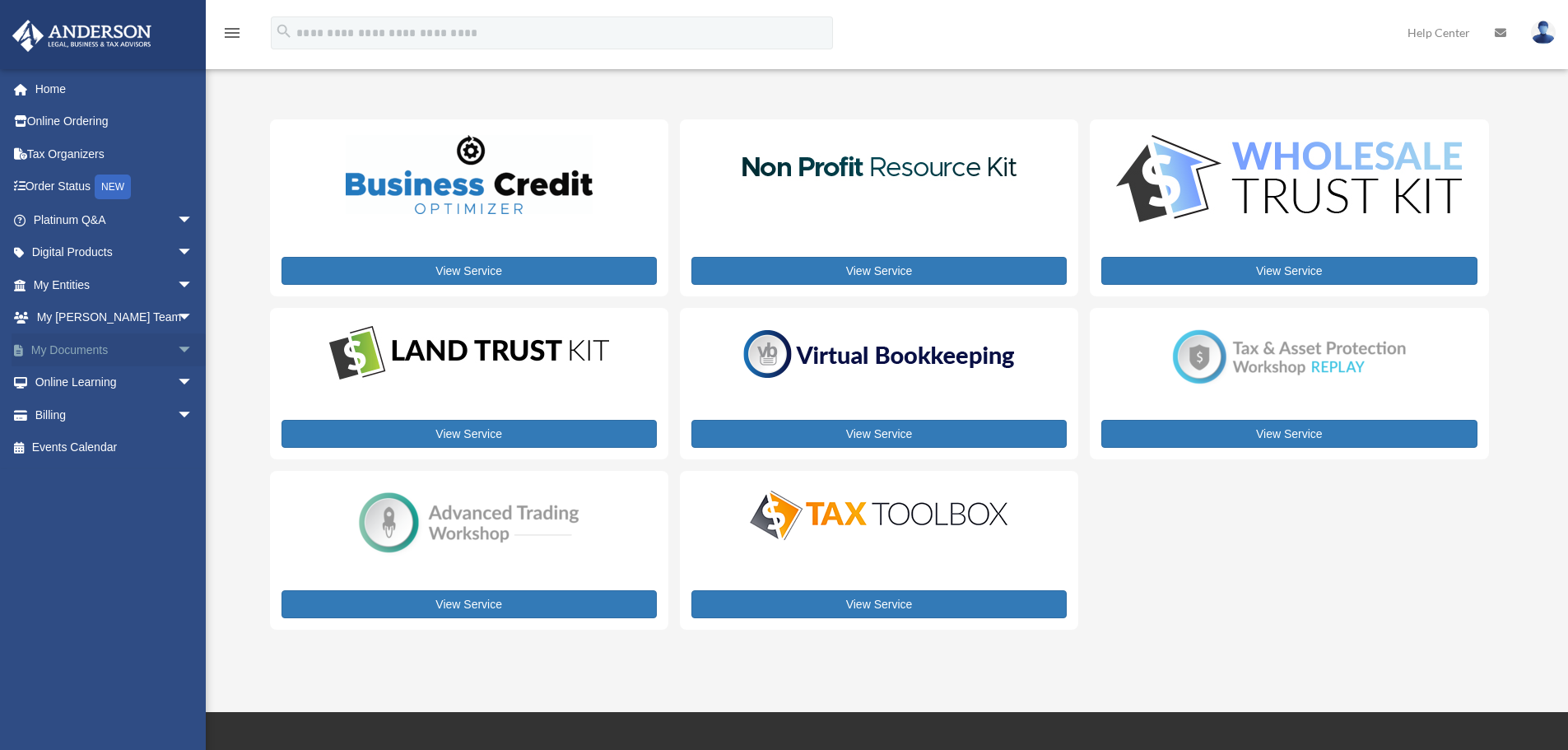
click at [177, 341] on span "arrow_drop_down" at bounding box center [193, 350] width 33 height 34
click at [115, 442] on link "Forms Library" at bounding box center [120, 447] width 195 height 33
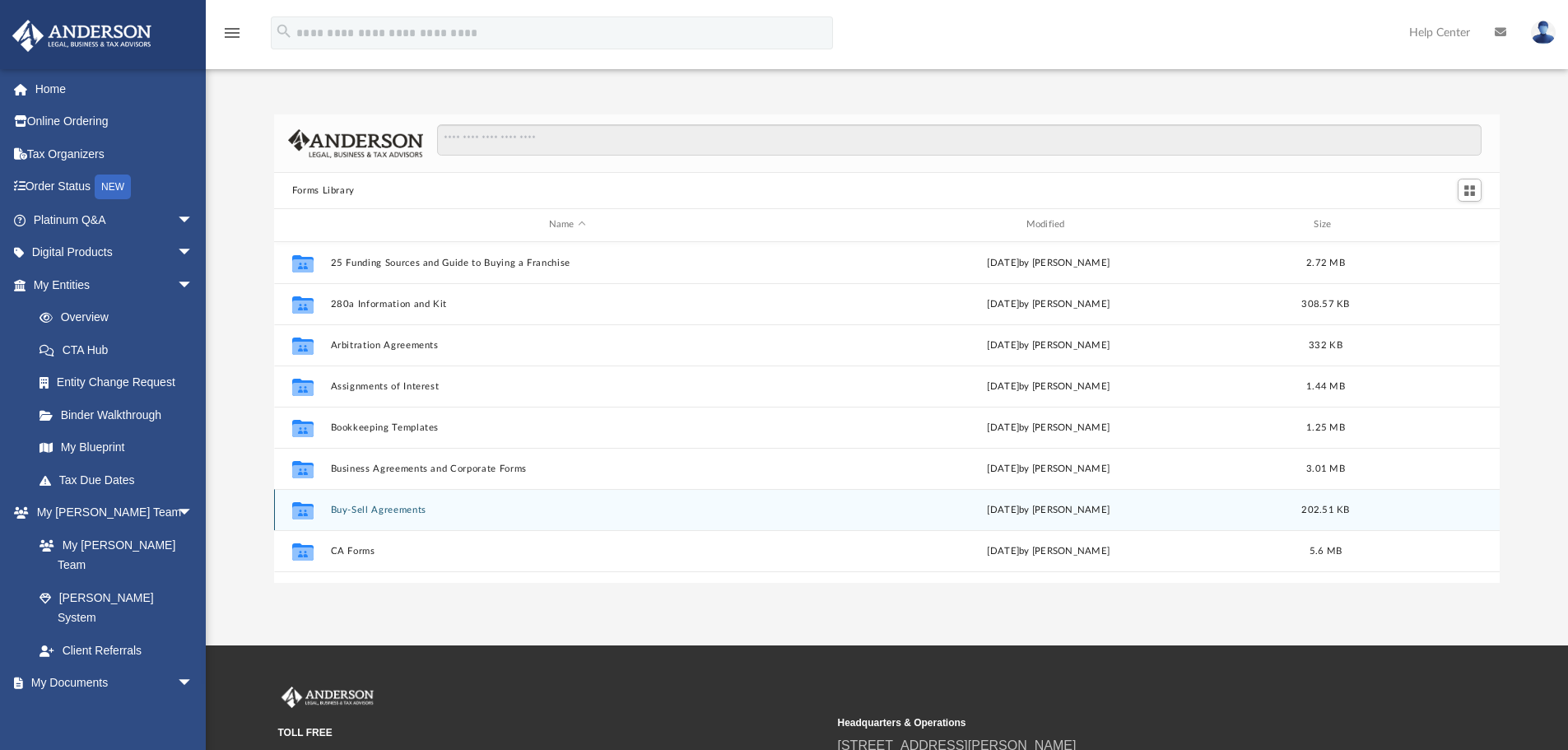
scroll to position [362, 1213]
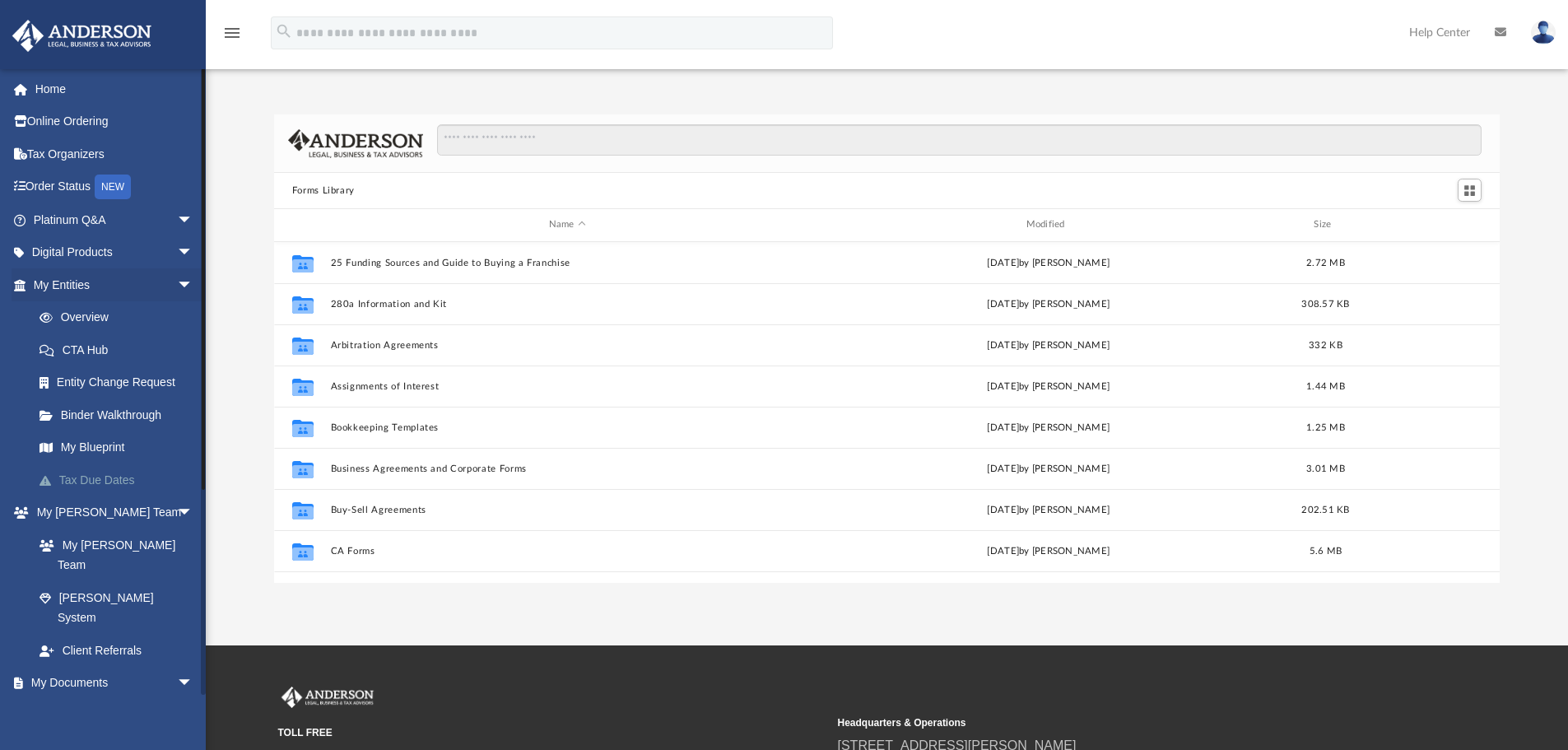
click at [113, 483] on link "Tax Due Dates" at bounding box center [120, 479] width 195 height 33
